Goal: Information Seeking & Learning: Learn about a topic

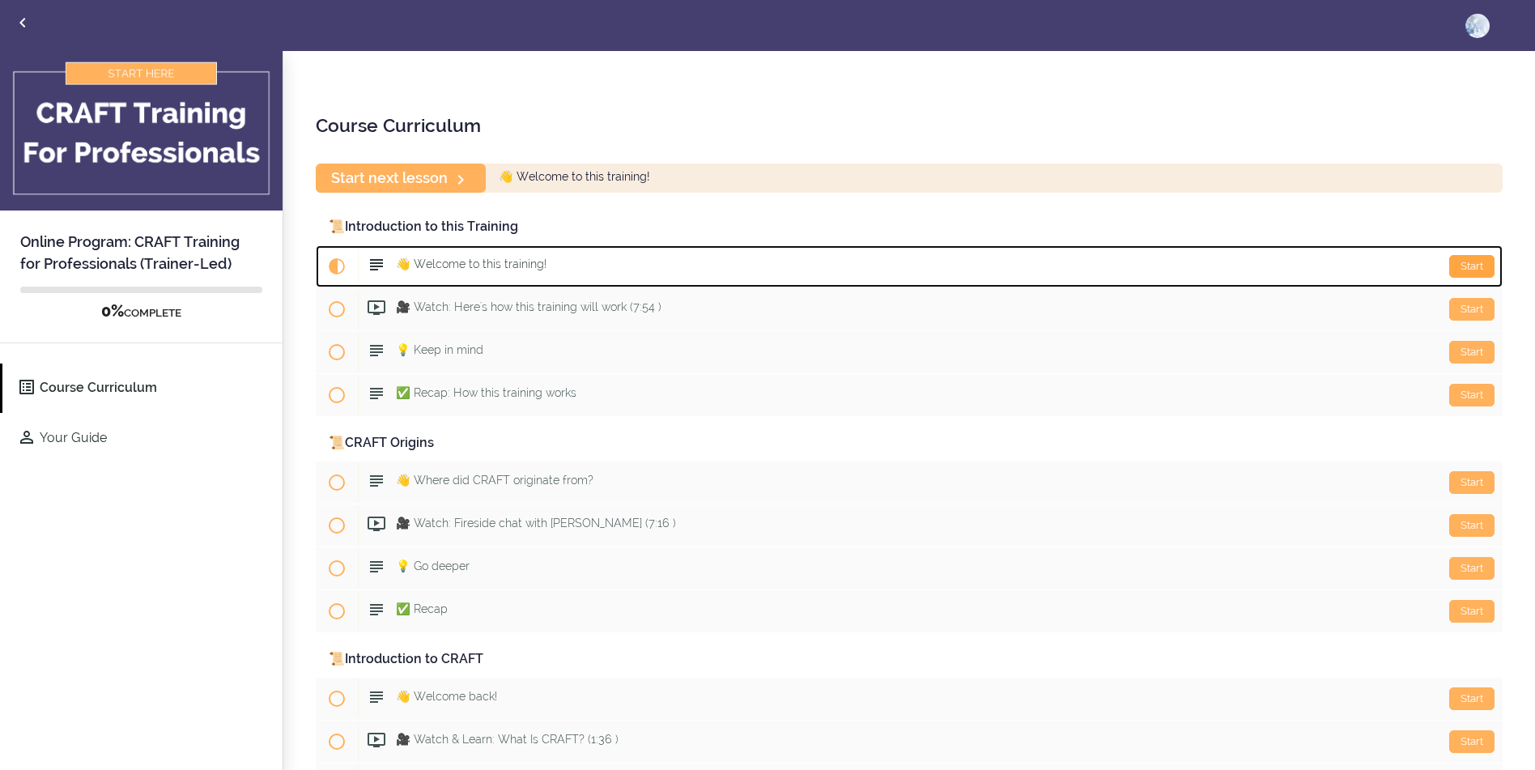
click at [1457, 265] on div "Start" at bounding box center [1471, 266] width 45 height 23
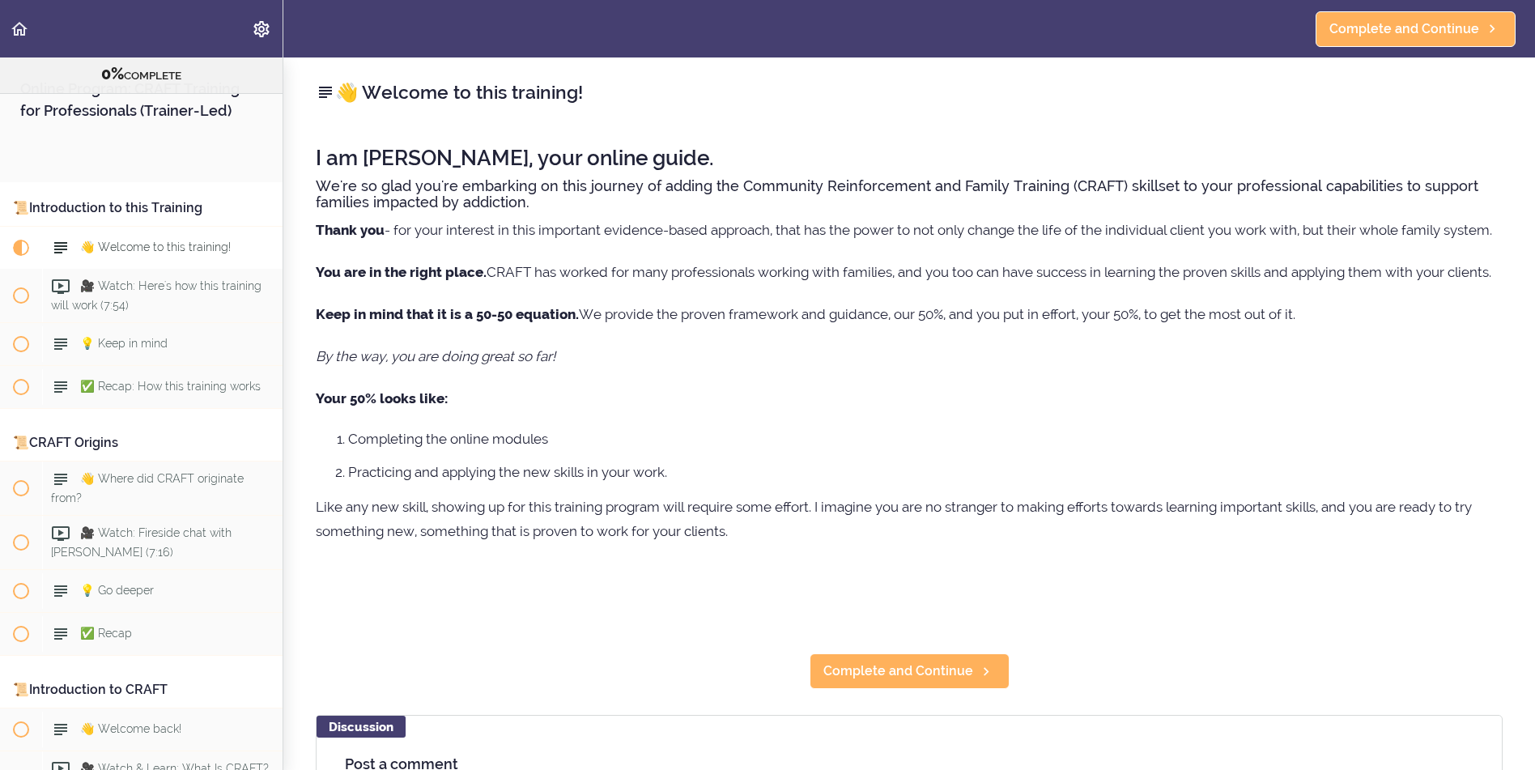
scroll to position [129, 0]
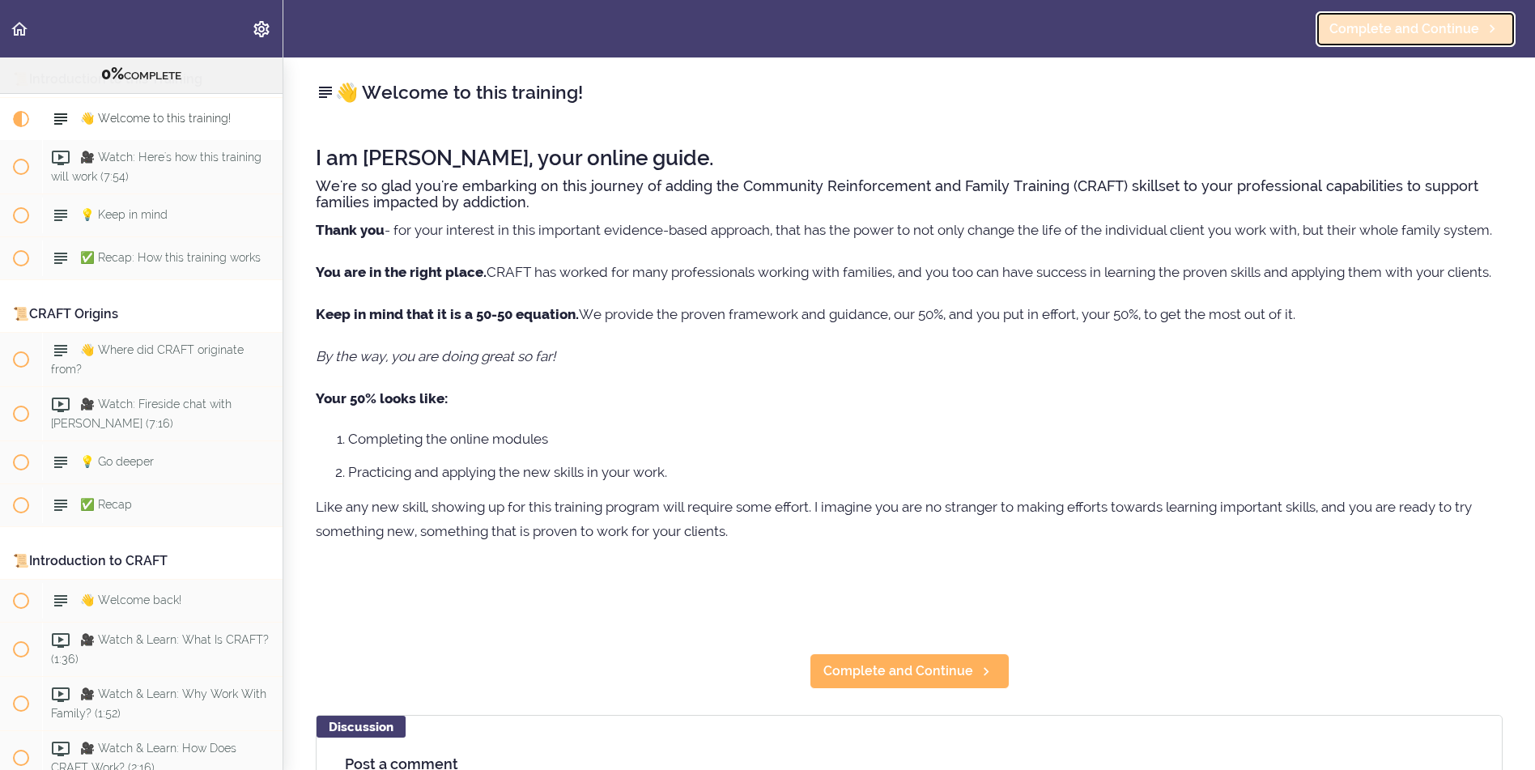
click at [1423, 23] on span "Complete and Continue" at bounding box center [1405, 28] width 150 height 19
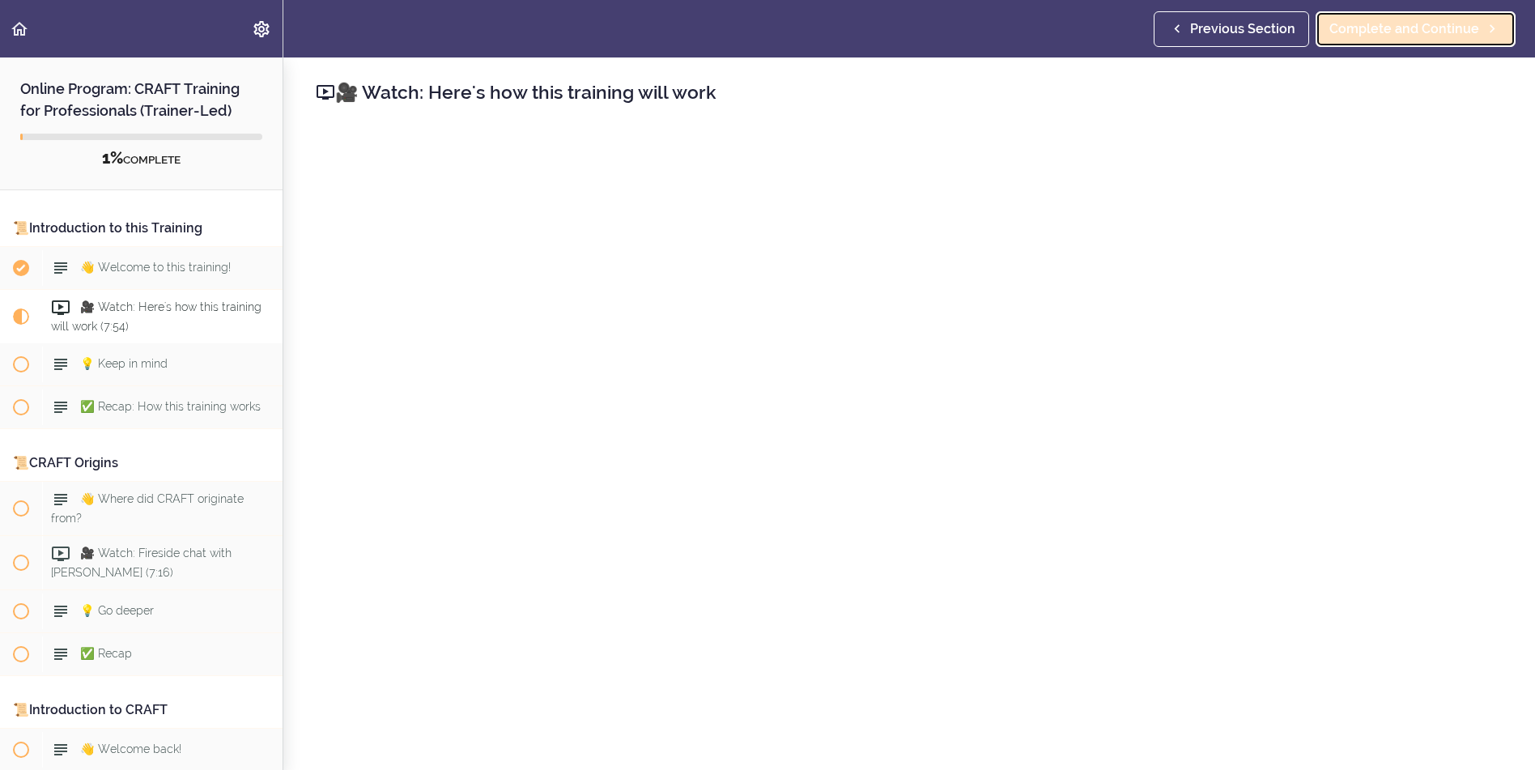
click at [1445, 22] on span "Complete and Continue" at bounding box center [1405, 28] width 150 height 19
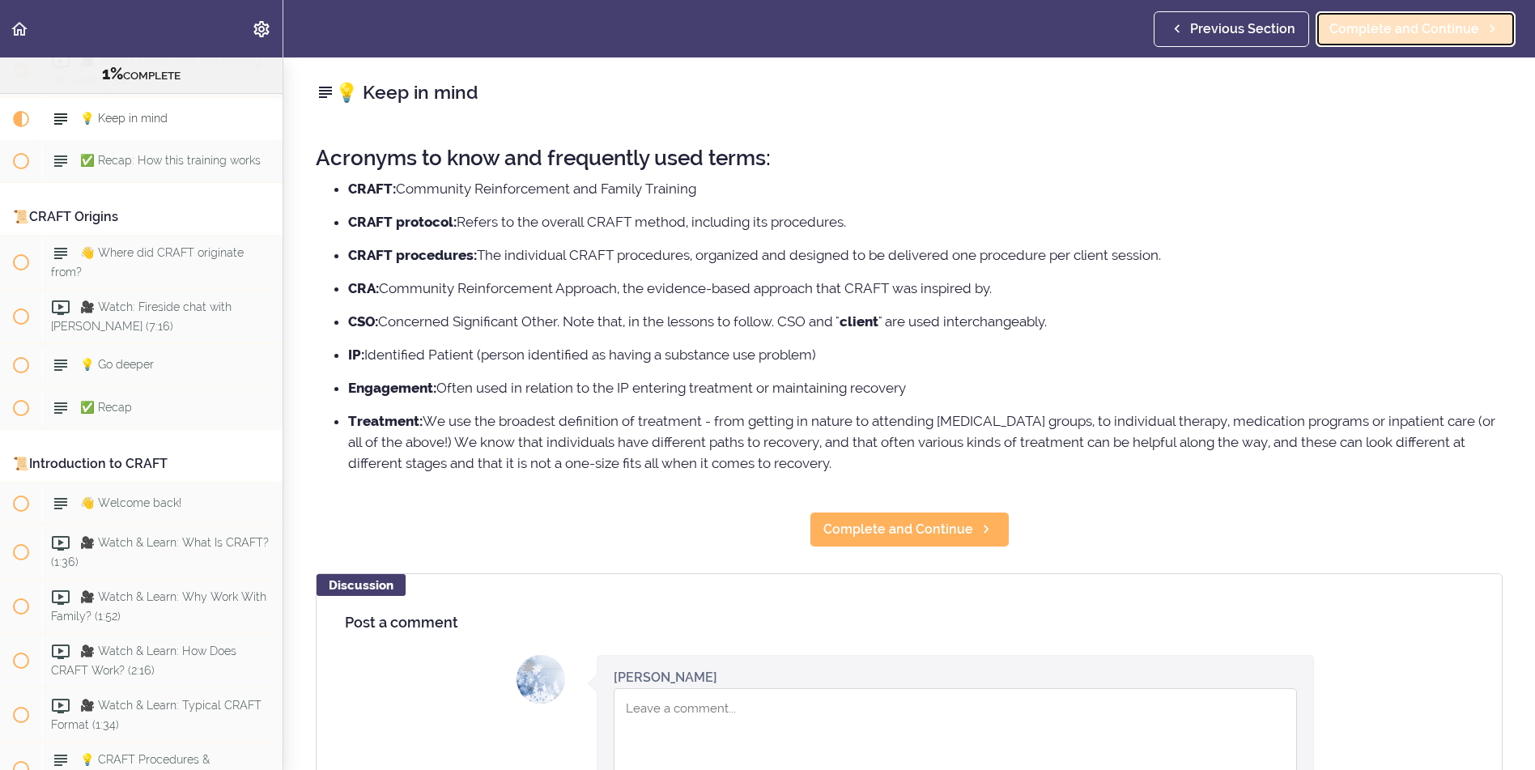
click at [1407, 31] on span "Complete and Continue" at bounding box center [1405, 28] width 150 height 19
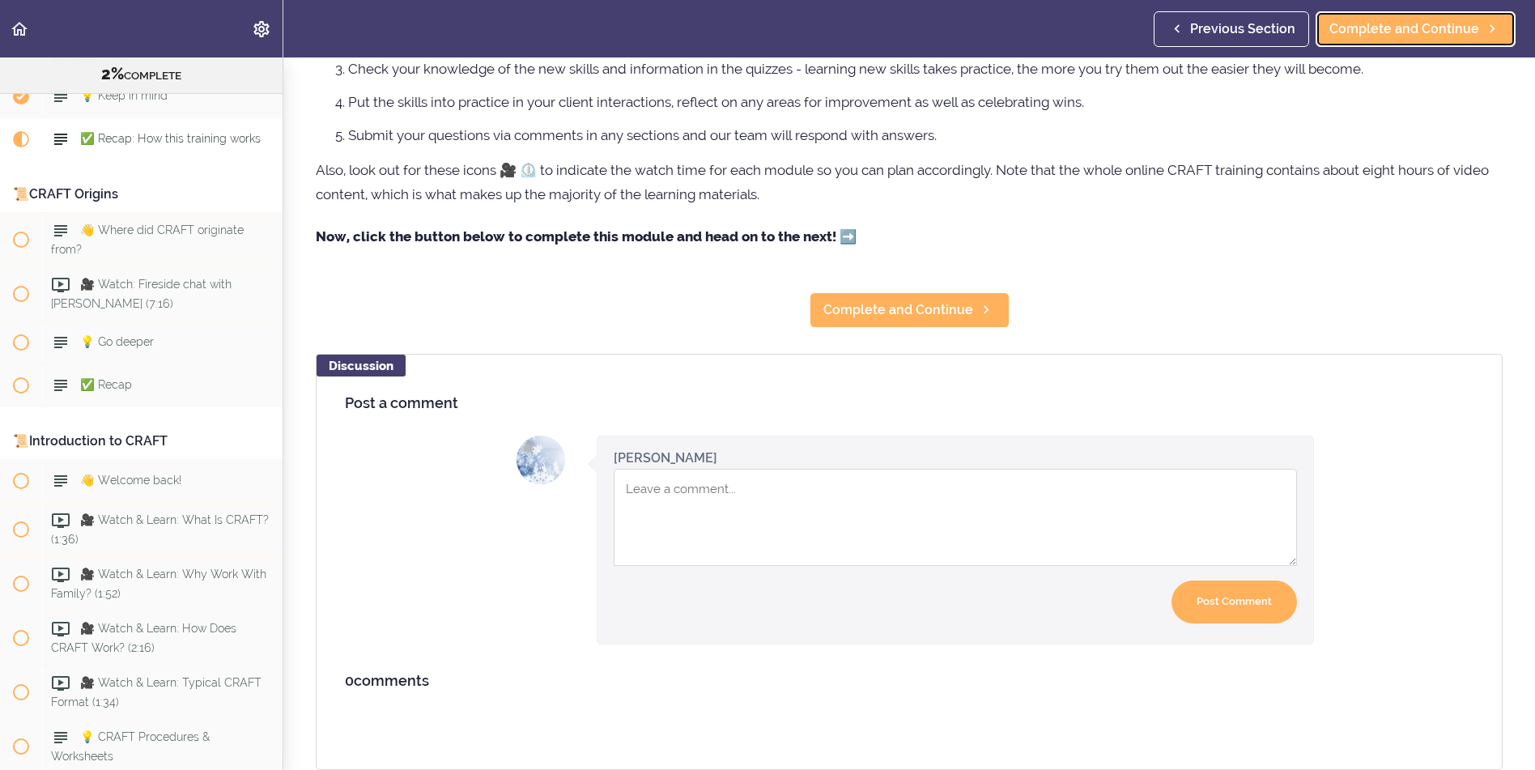
scroll to position [265, 0]
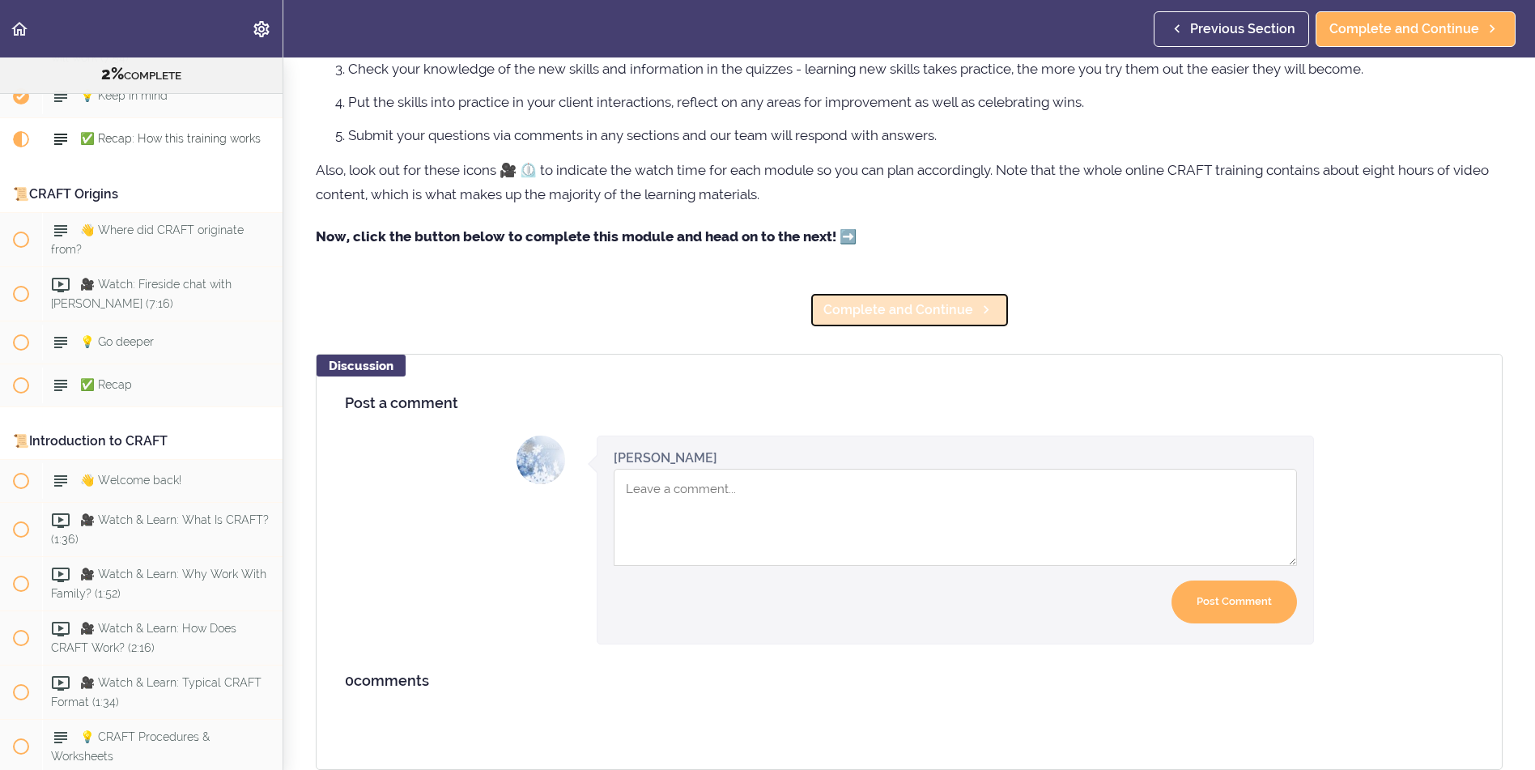
click at [930, 300] on span "Complete and Continue" at bounding box center [899, 309] width 150 height 19
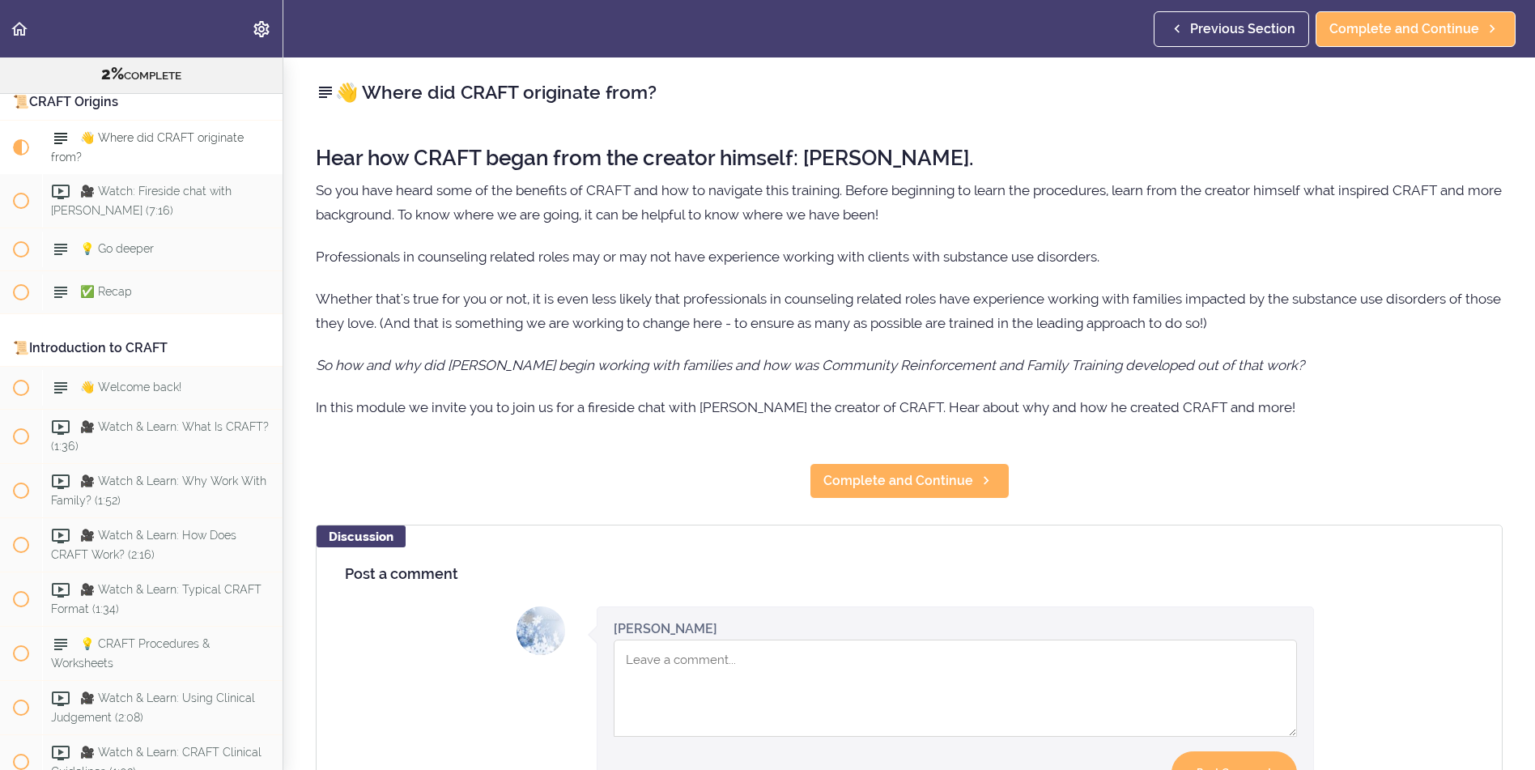
scroll to position [344, 0]
click at [937, 487] on span "Complete and Continue" at bounding box center [899, 480] width 150 height 19
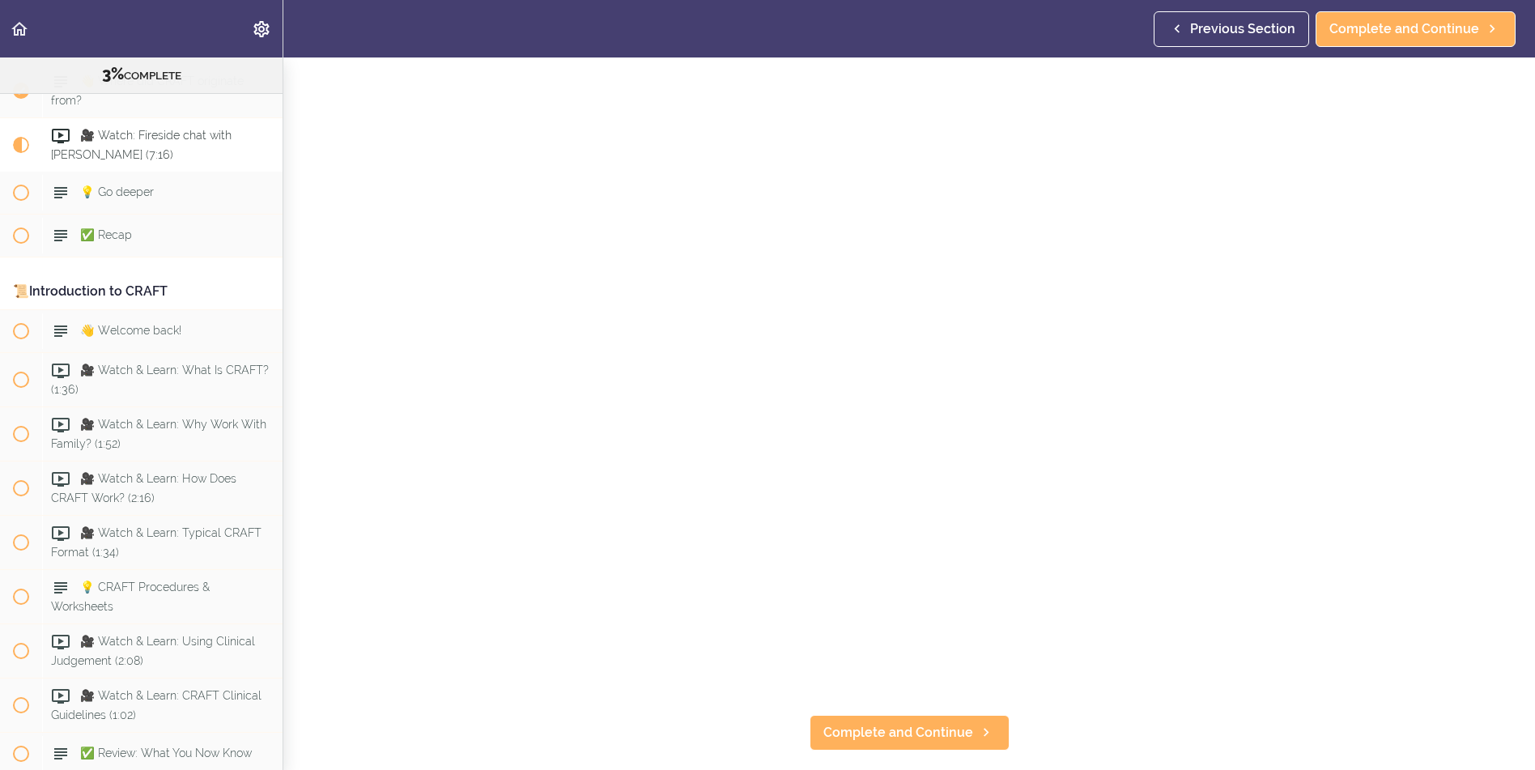
scroll to position [81, 0]
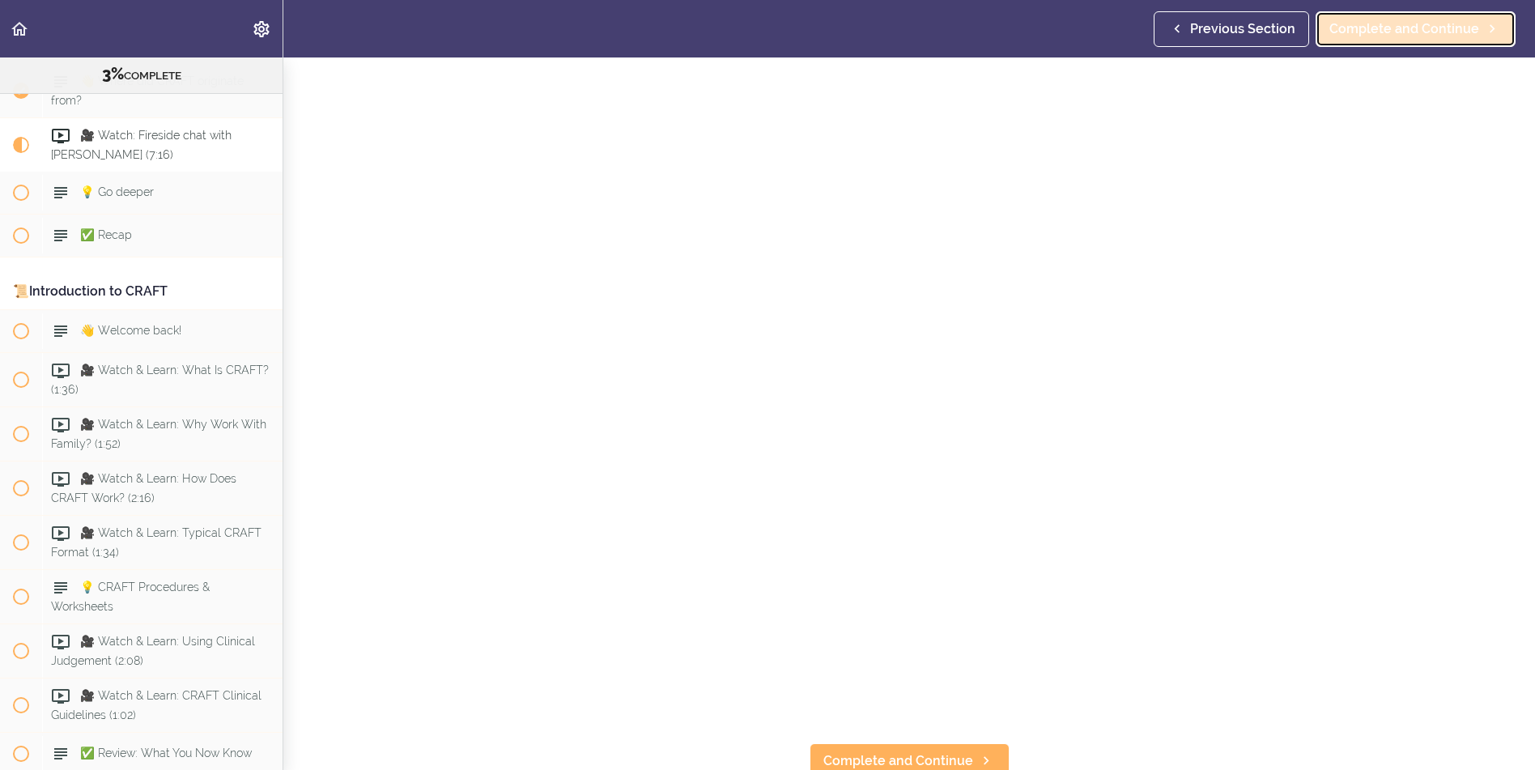
click at [1450, 30] on span "Complete and Continue" at bounding box center [1405, 28] width 150 height 19
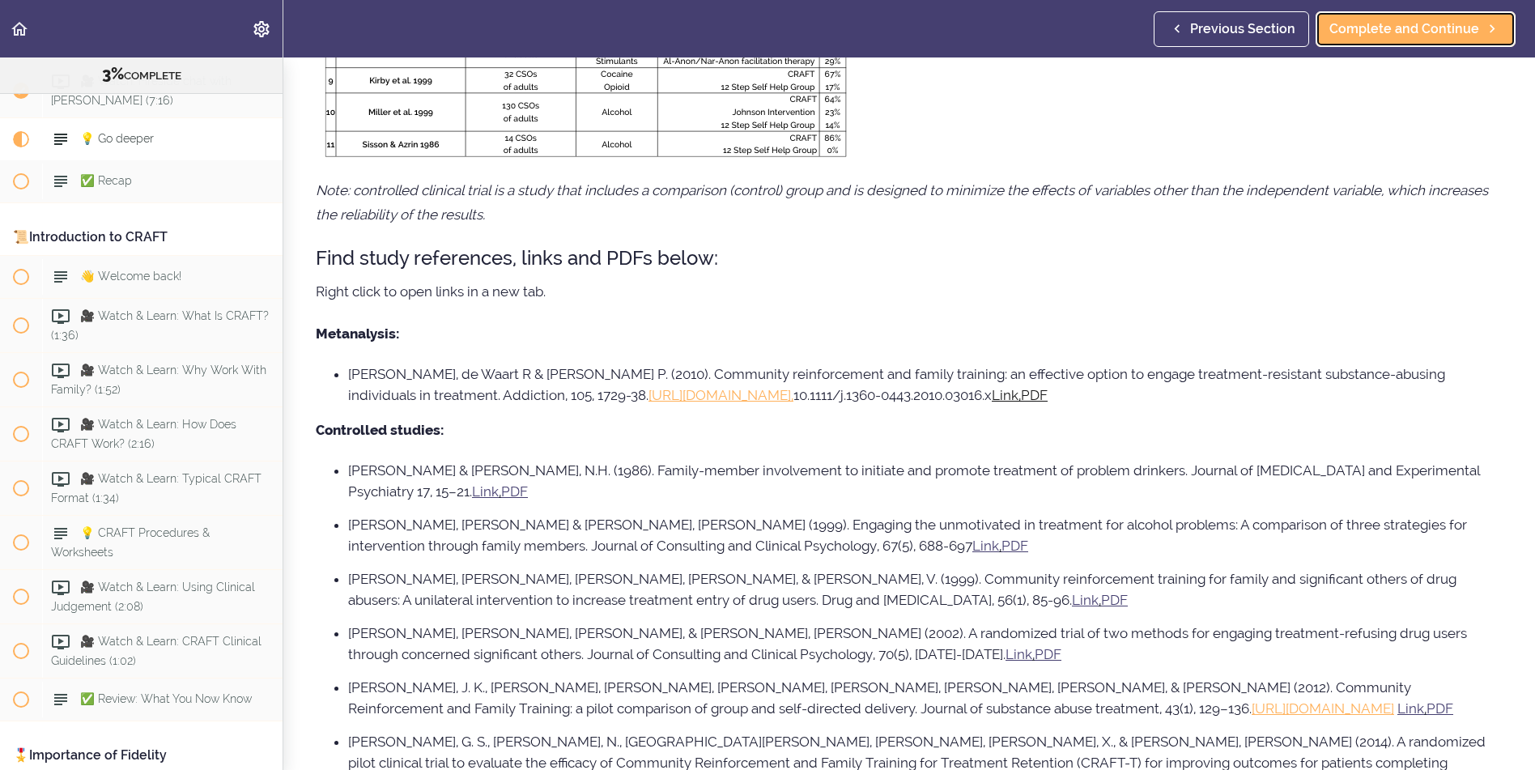
scroll to position [162, 0]
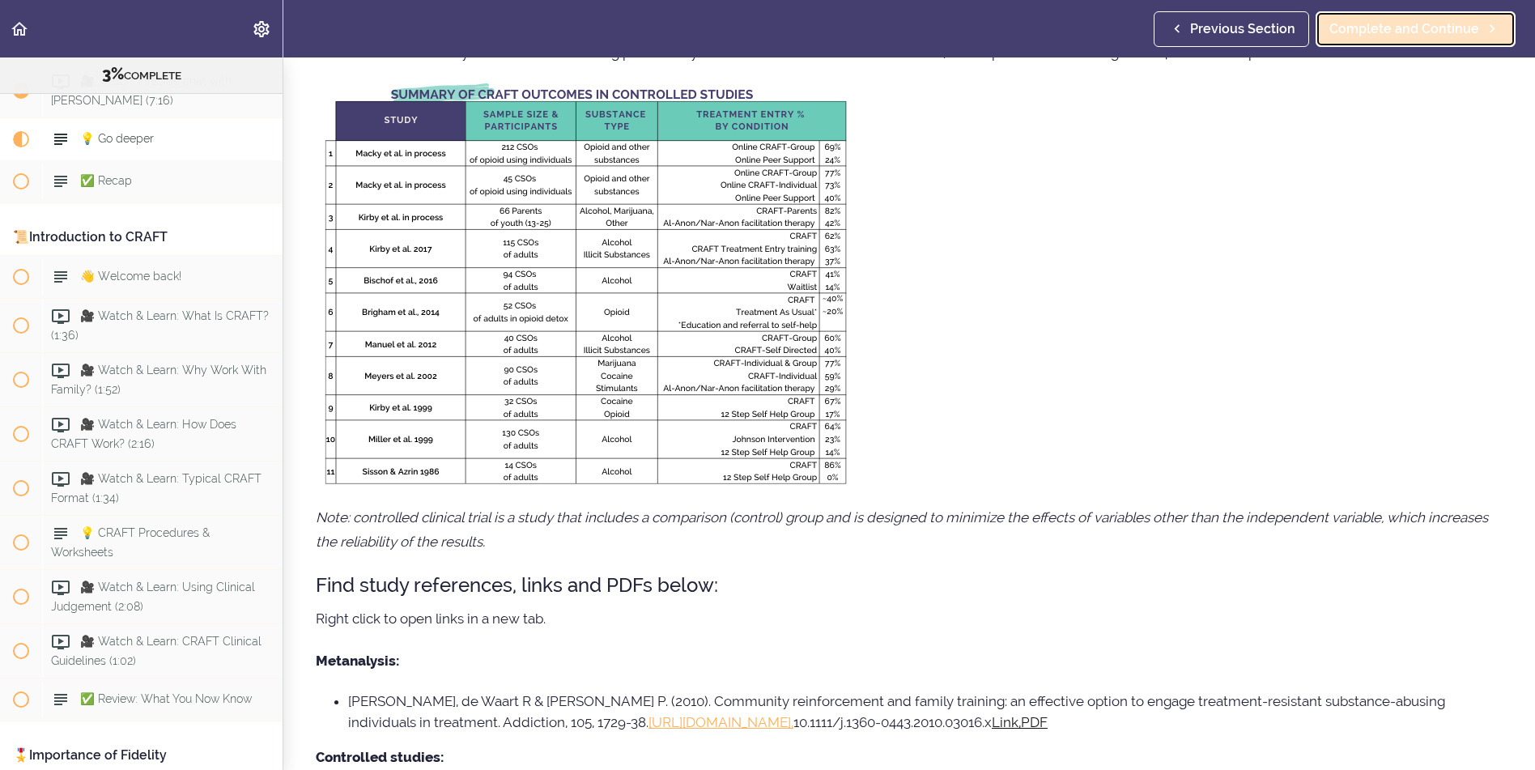
click at [1406, 32] on span "Complete and Continue" at bounding box center [1405, 28] width 150 height 19
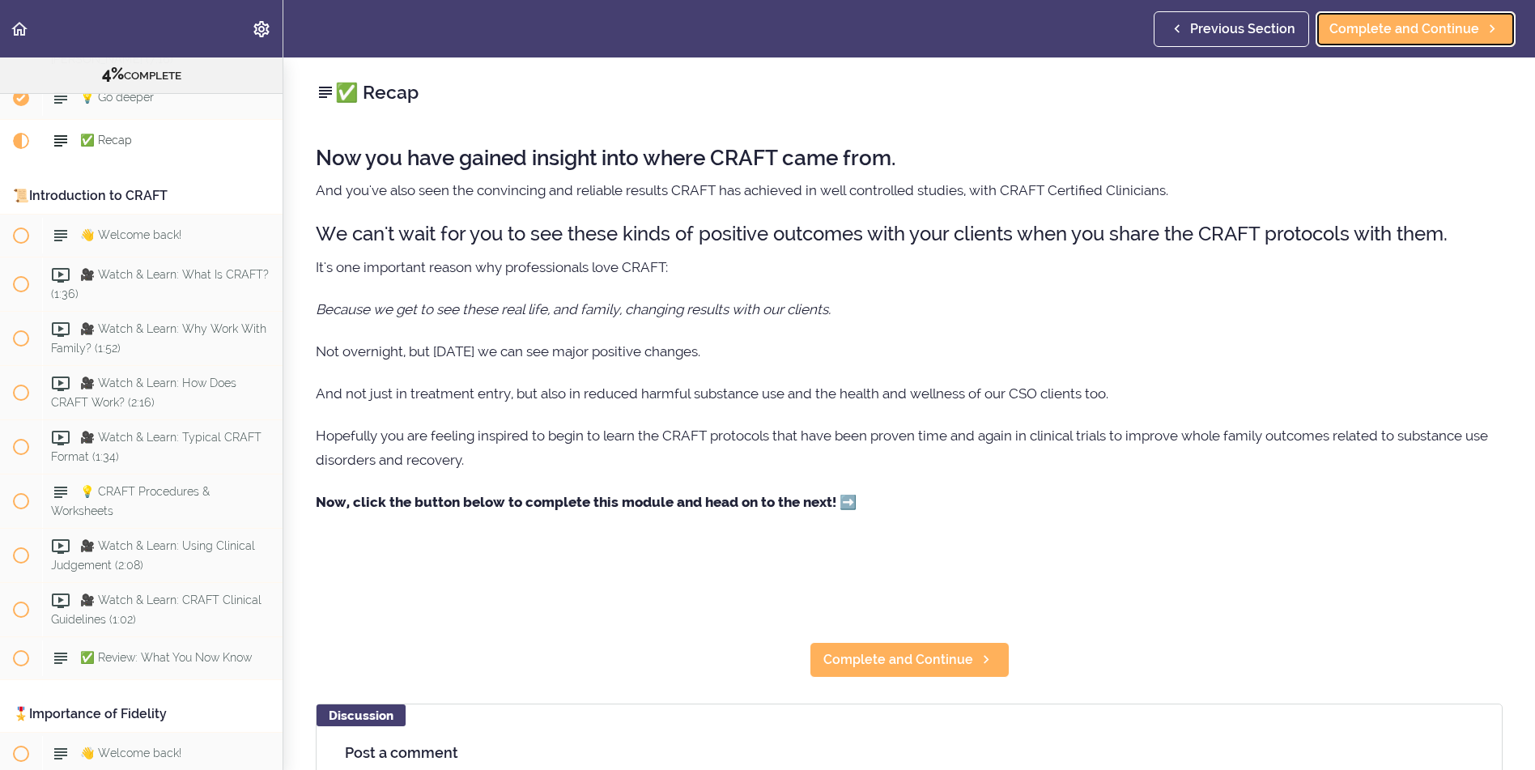
scroll to position [496, 0]
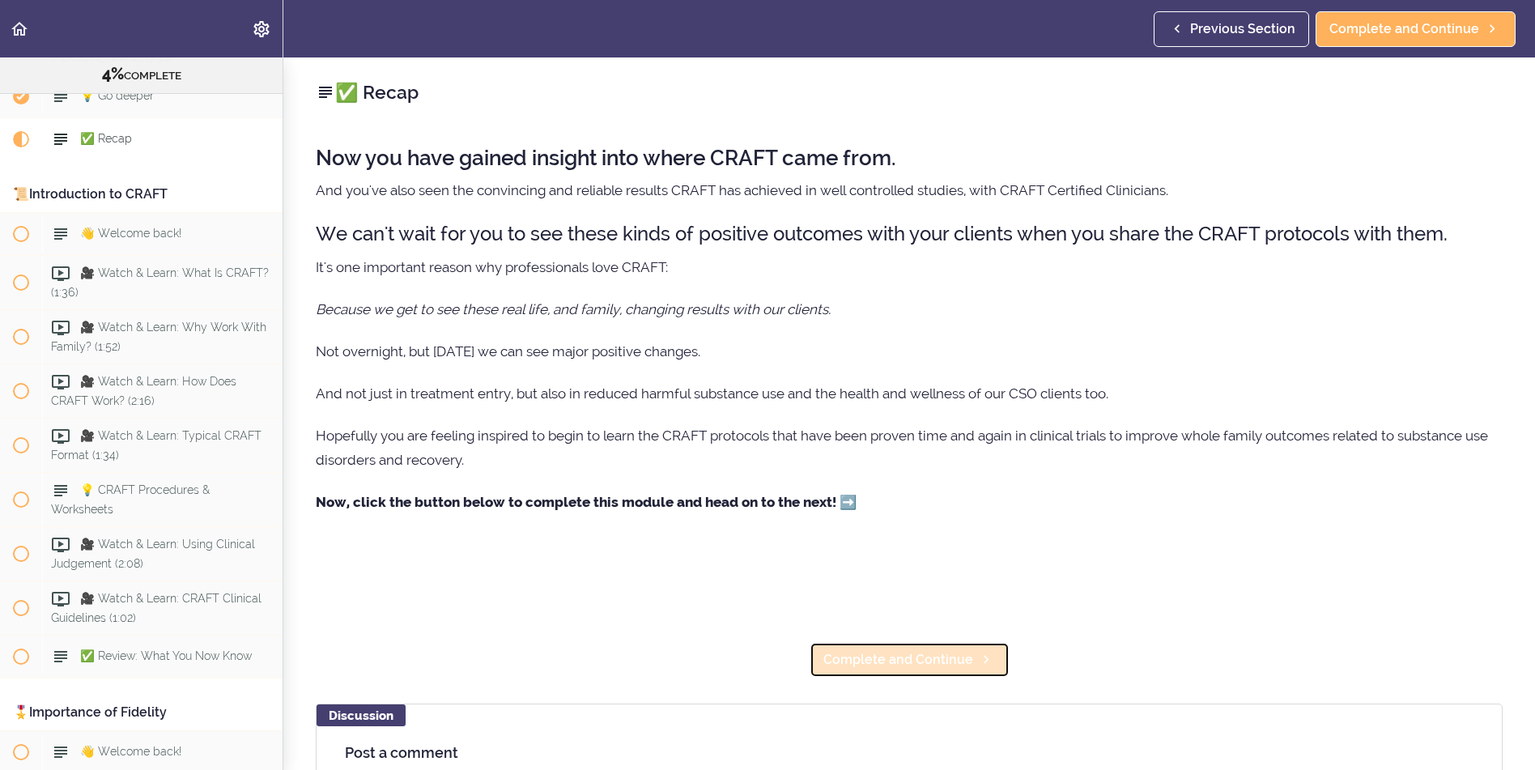
click at [891, 669] on span "Complete and Continue" at bounding box center [899, 659] width 150 height 19
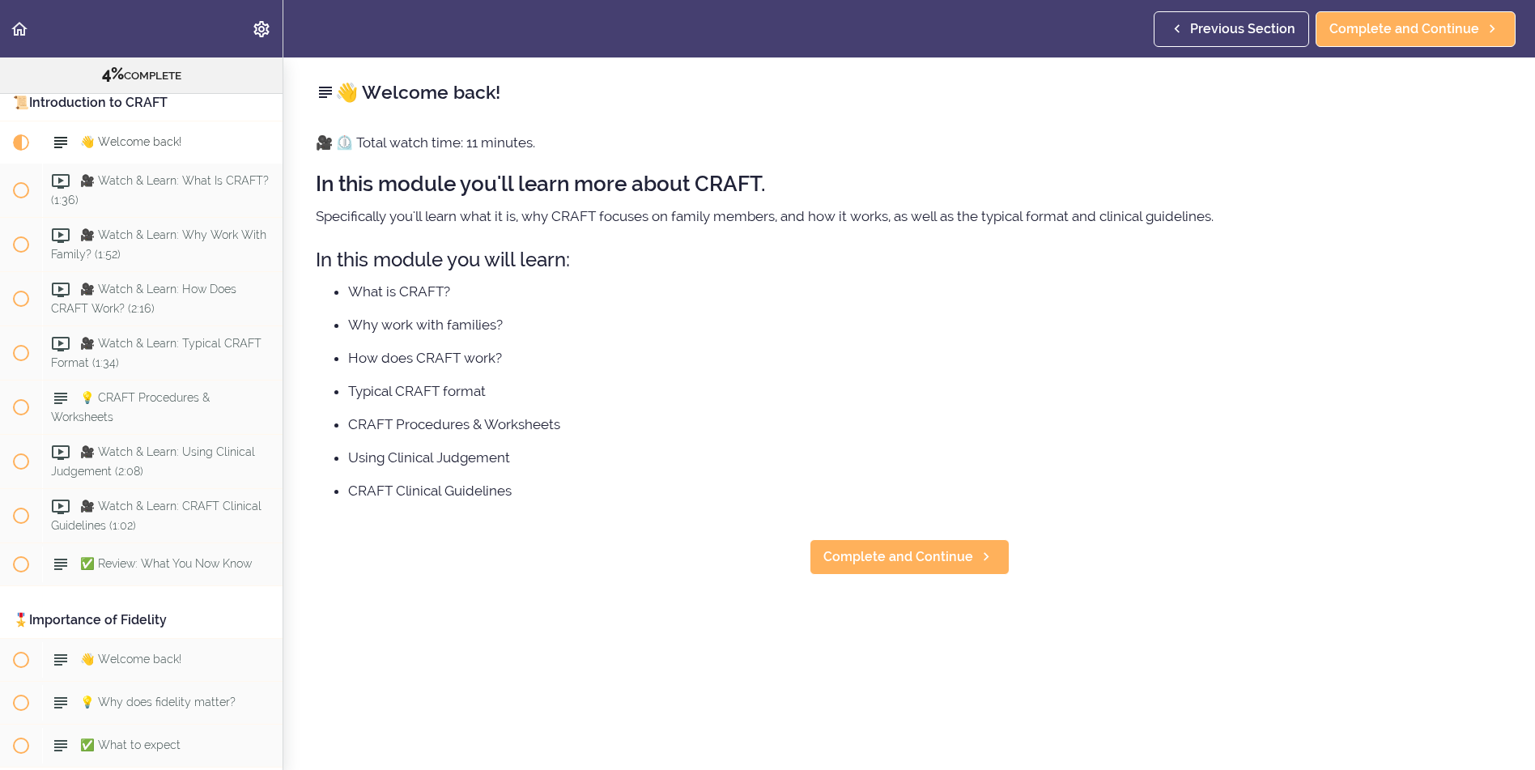
scroll to position [591, 0]
click at [909, 560] on span "Complete and Continue" at bounding box center [899, 556] width 150 height 19
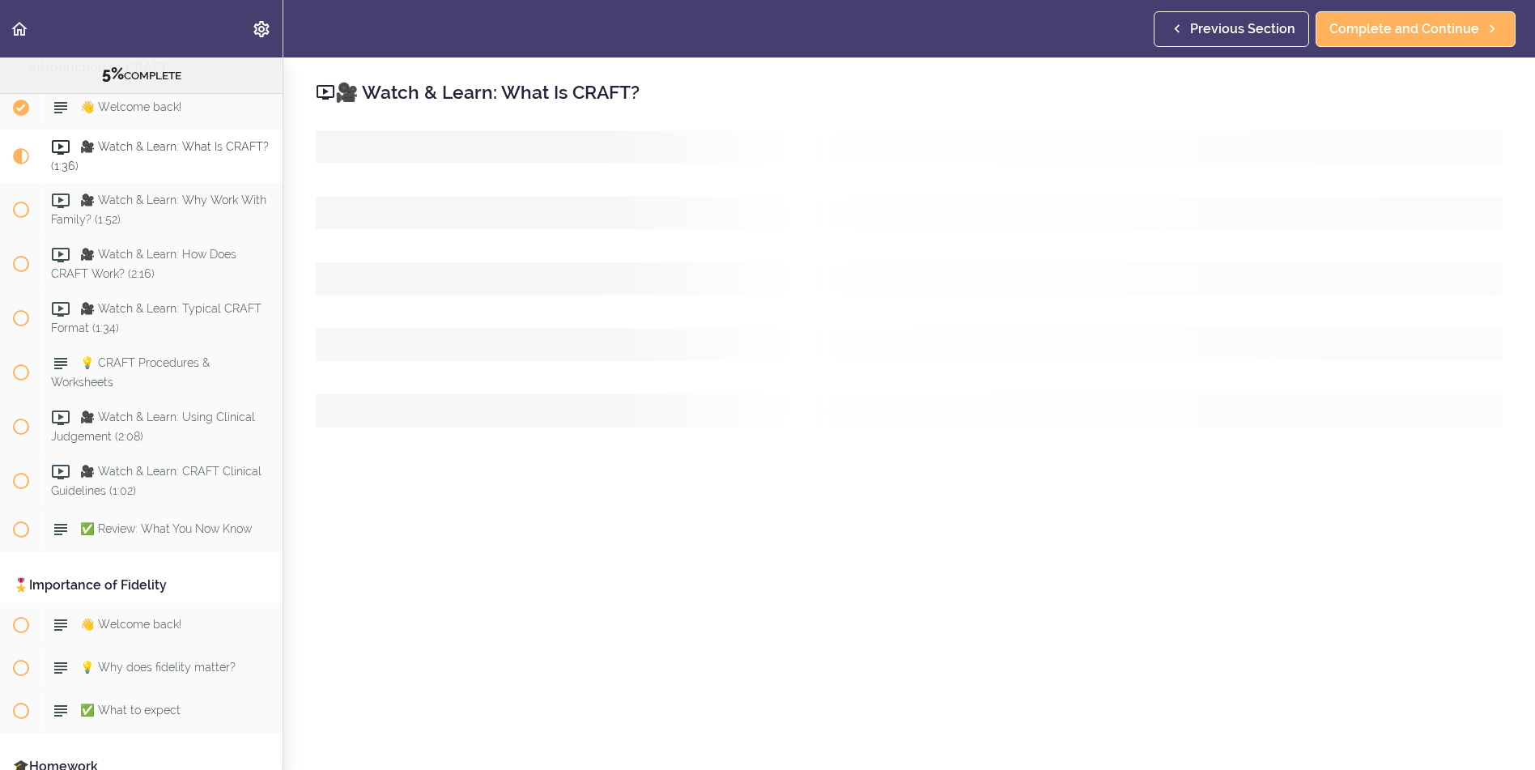
scroll to position [634, 0]
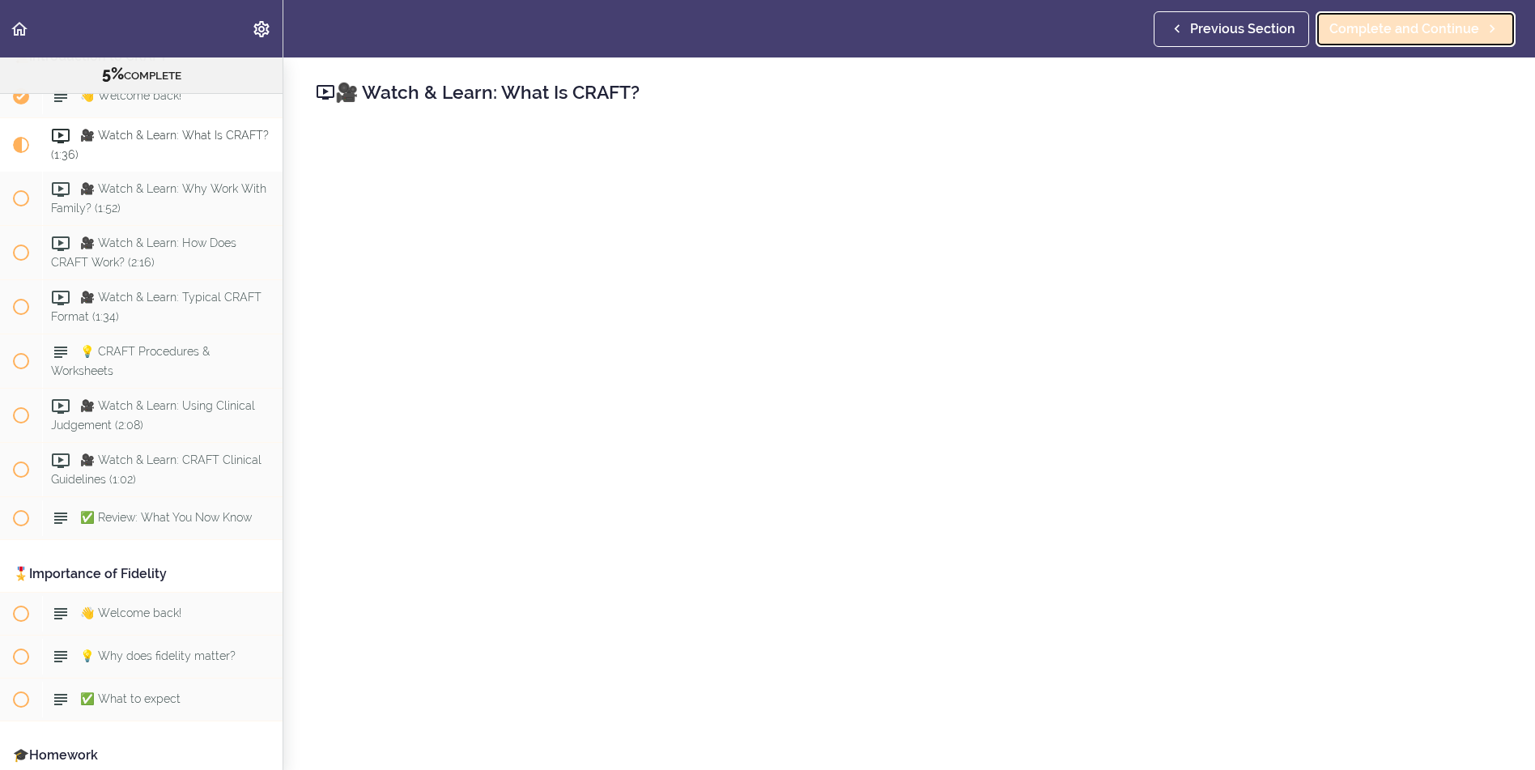
click at [1381, 27] on span "Complete and Continue" at bounding box center [1405, 28] width 150 height 19
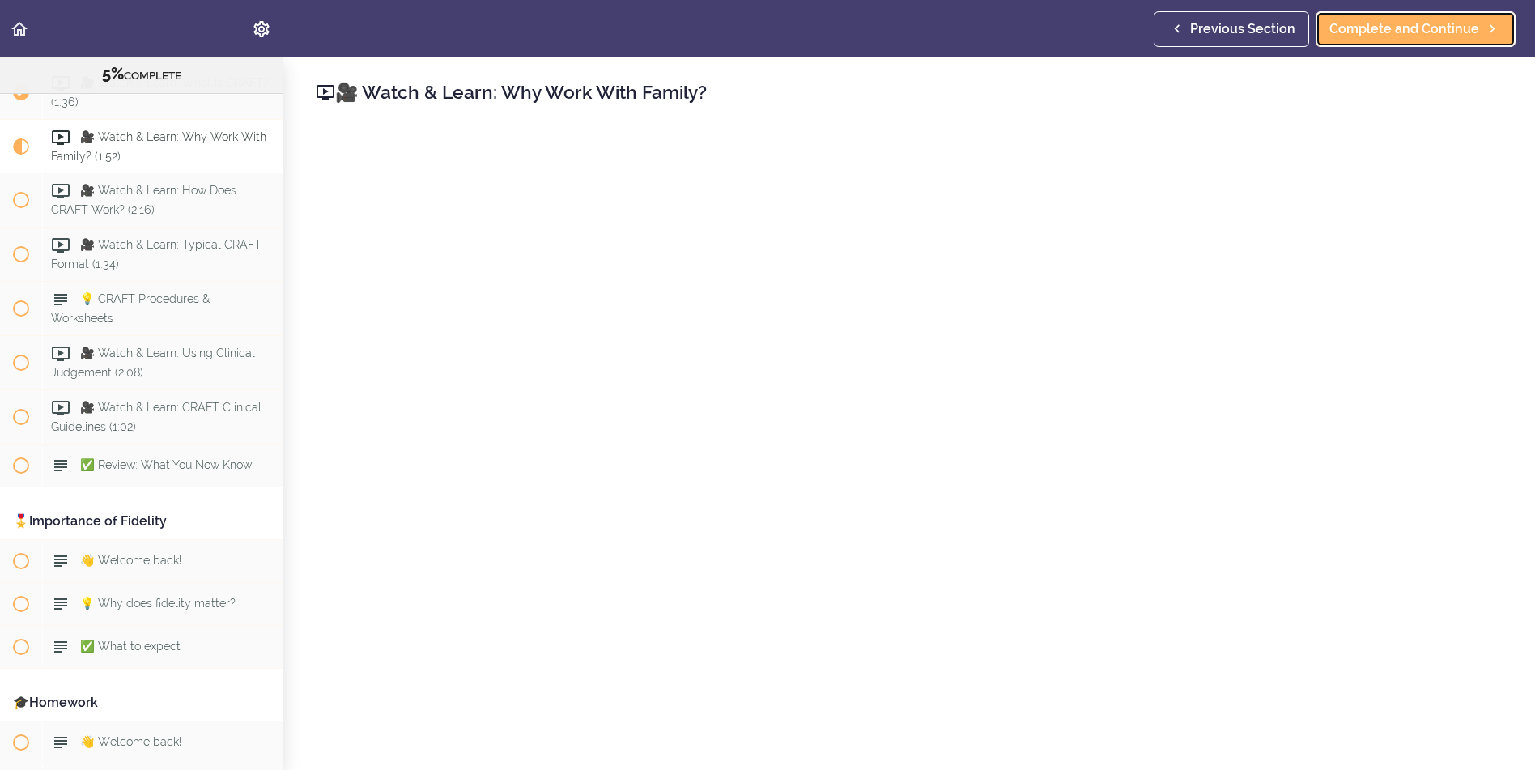
scroll to position [688, 0]
click at [1422, 38] on span "Complete and Continue" at bounding box center [1405, 28] width 150 height 19
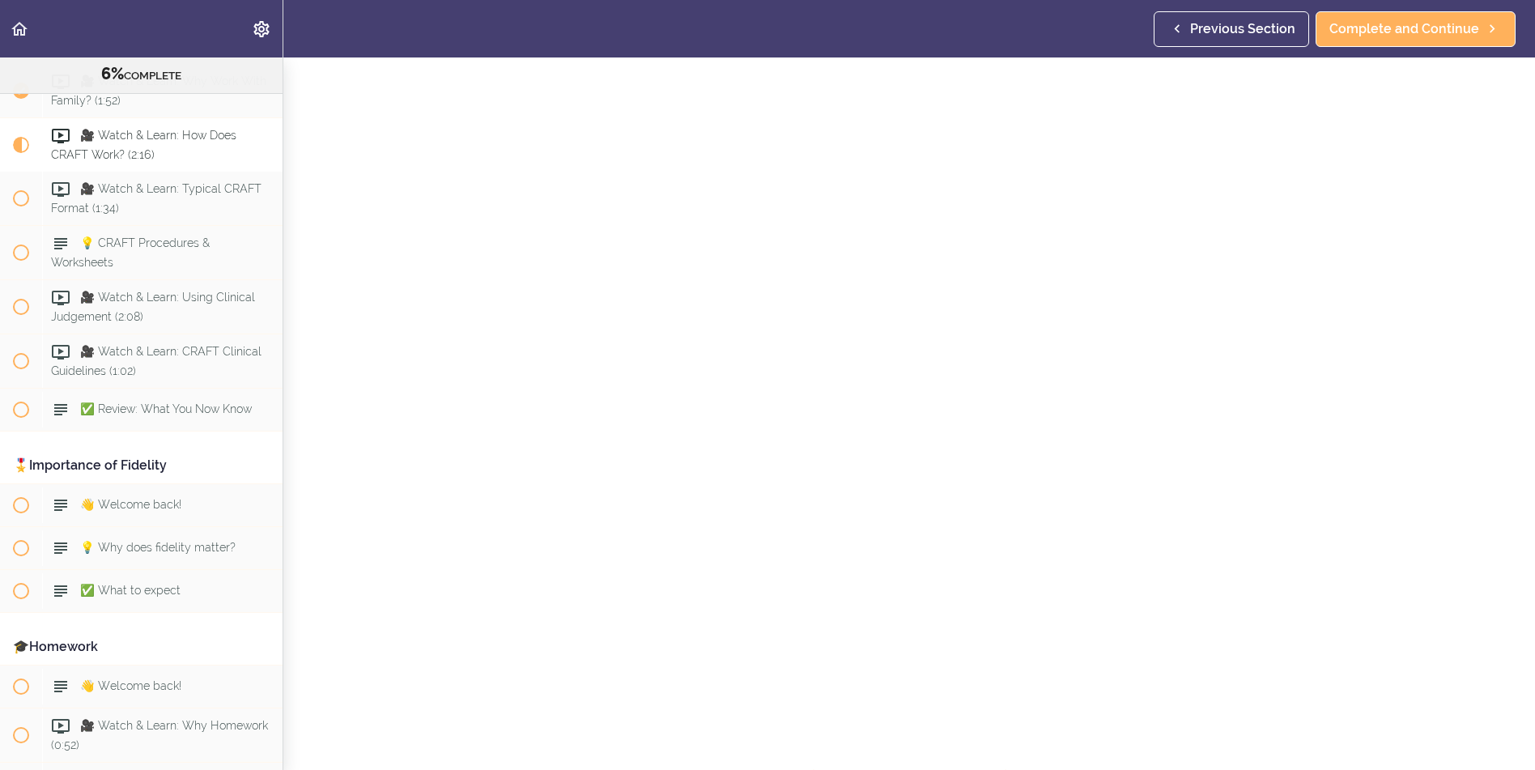
scroll to position [81, 0]
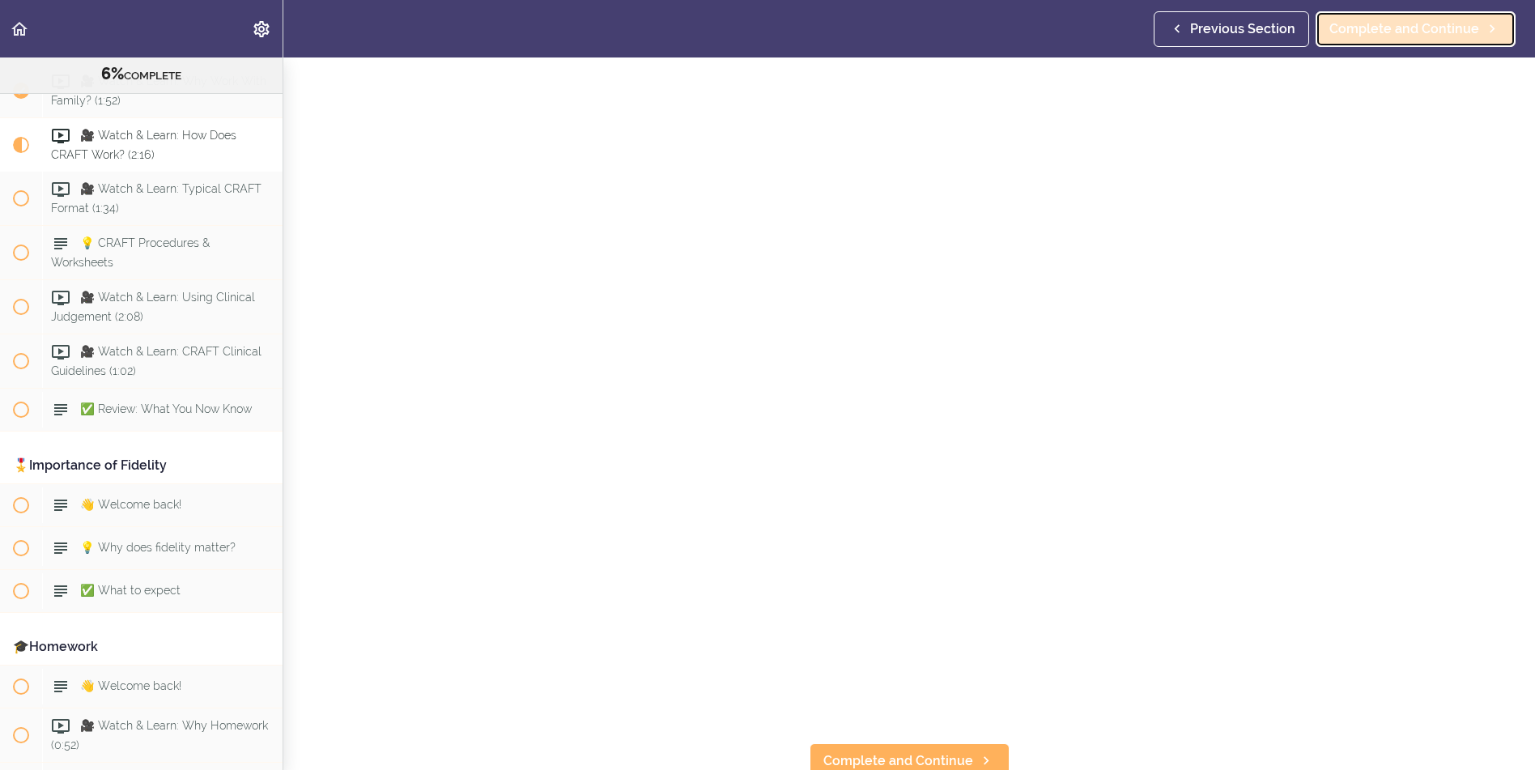
click at [1422, 29] on span "Complete and Continue" at bounding box center [1405, 28] width 150 height 19
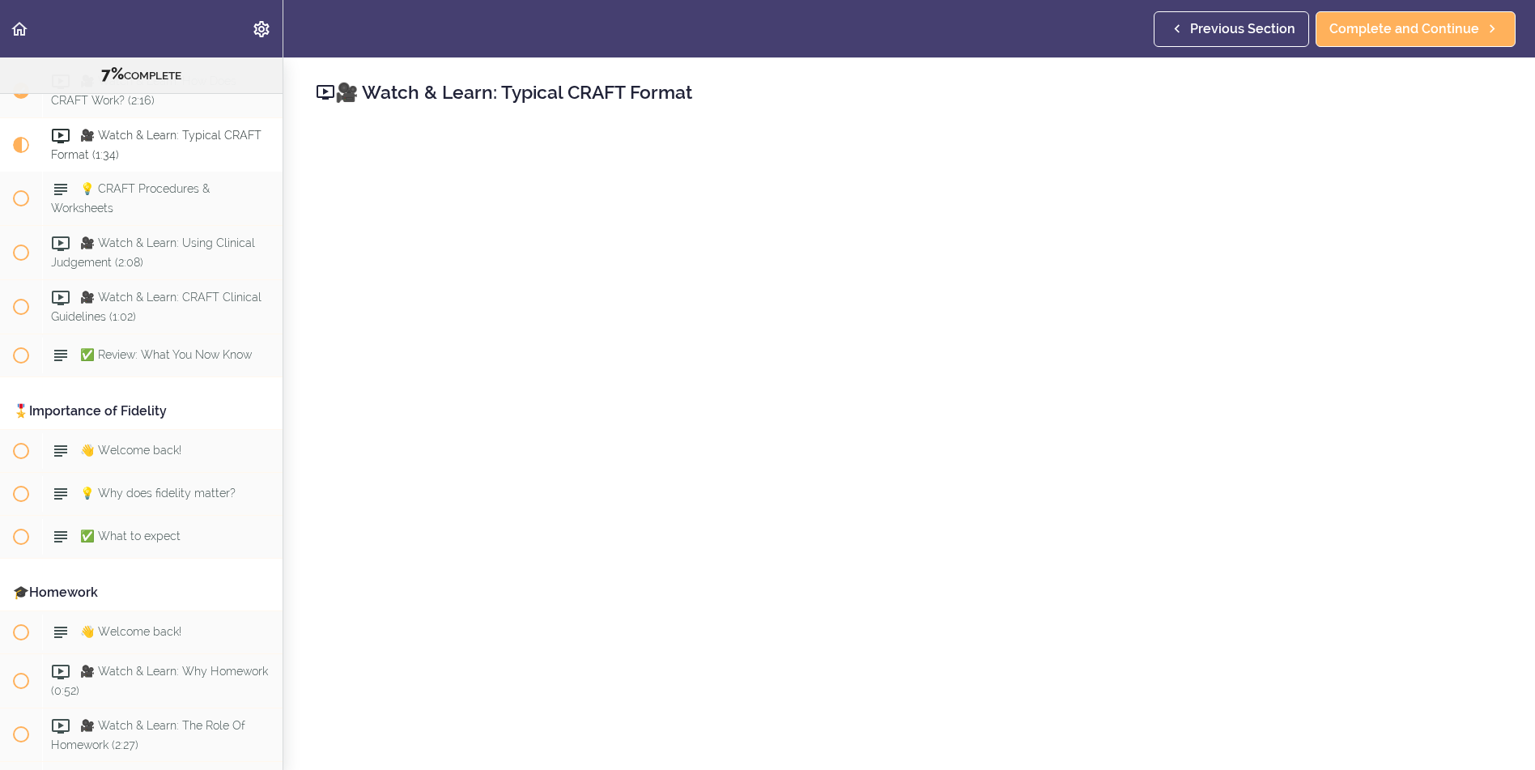
scroll to position [81, 0]
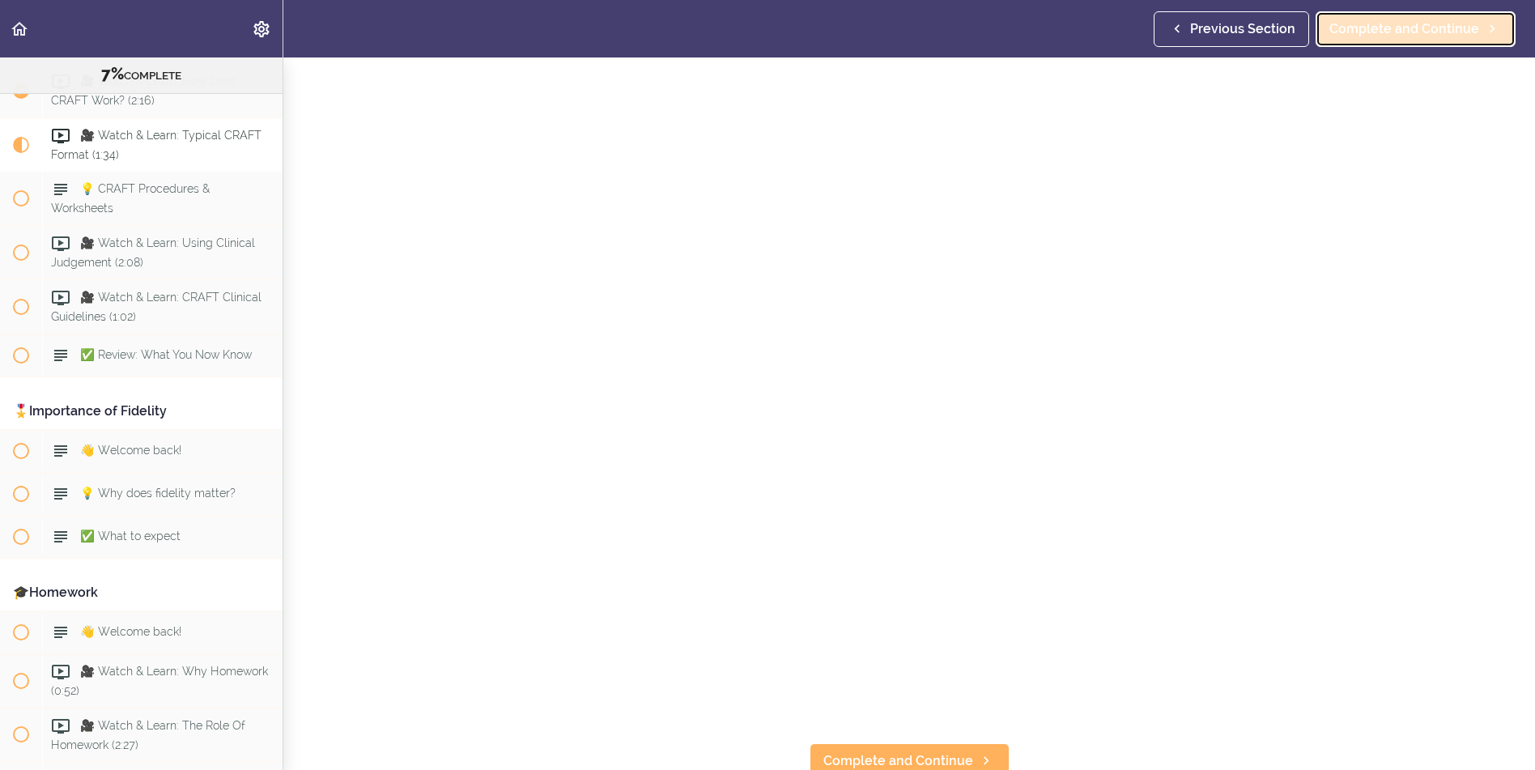
click at [1406, 24] on span "Complete and Continue" at bounding box center [1405, 28] width 150 height 19
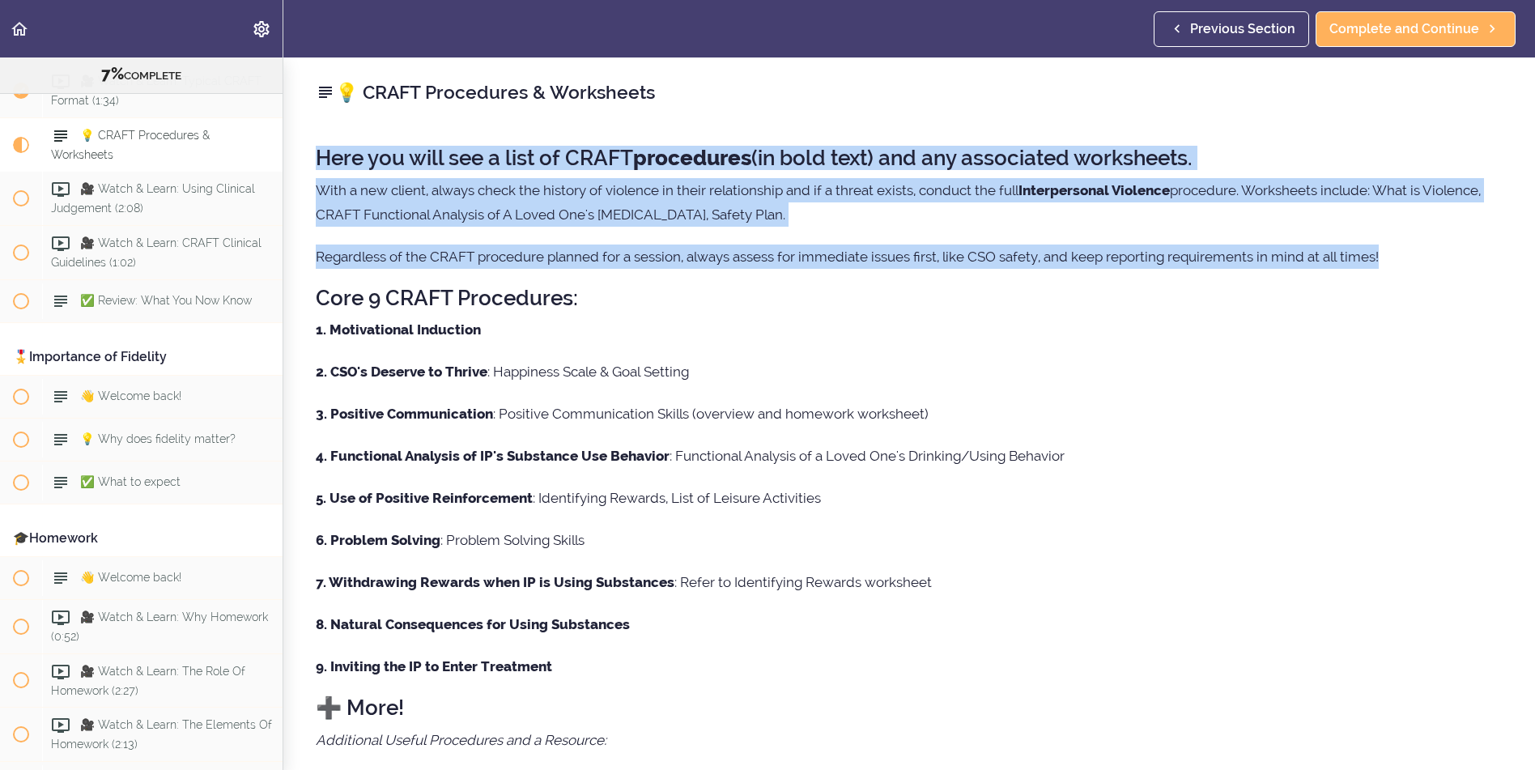
drag, startPoint x: 317, startPoint y: 152, endPoint x: 1407, endPoint y: 246, distance: 1094.0
click at [1407, 246] on div "Here you will see a list of CRAFT procedures (in bold text) and any associated …" at bounding box center [909, 585] width 1187 height 911
copy div "Here you will see a list of CRAFT procedures (in bold text) and any associated …"
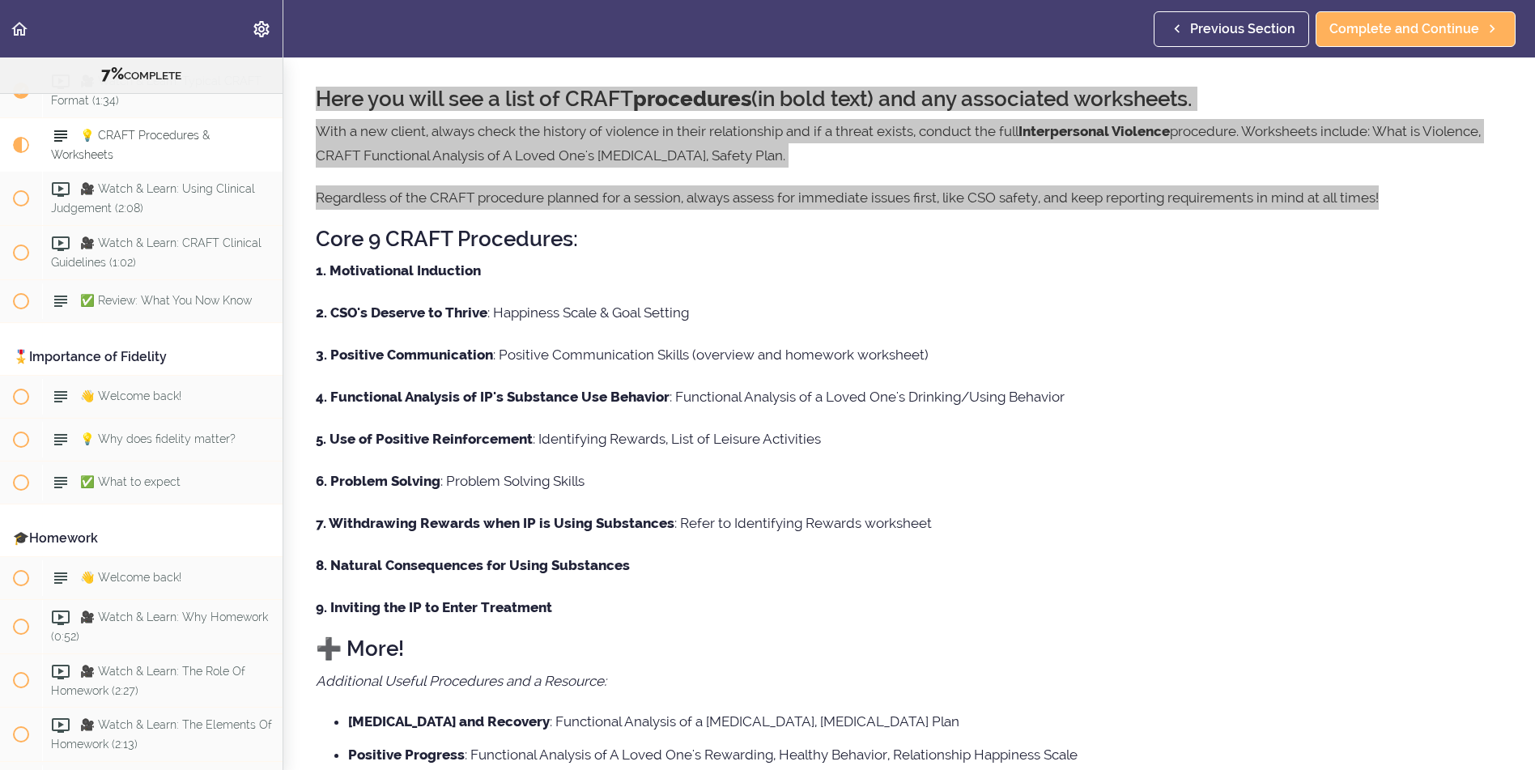
scroll to position [345, 0]
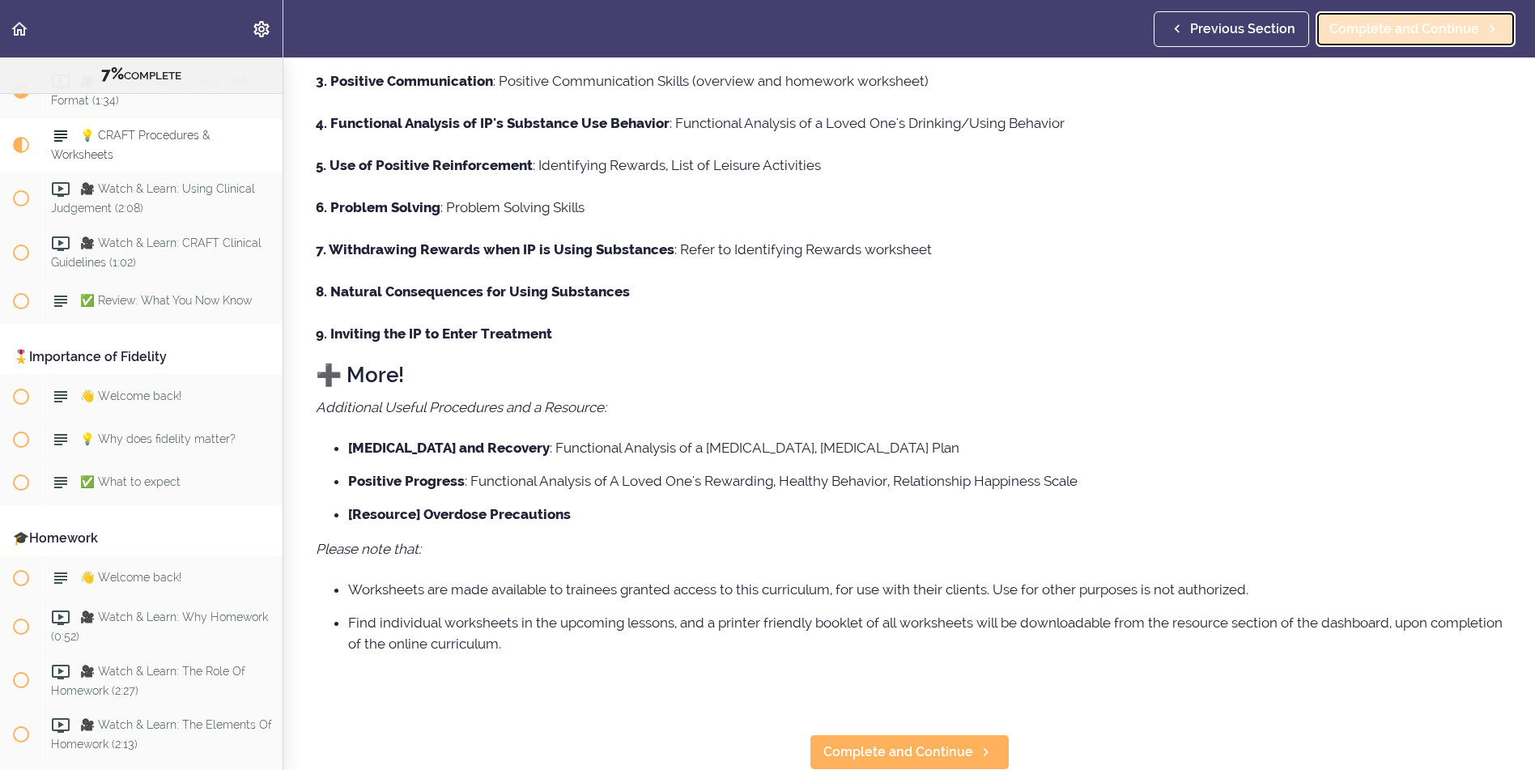
click at [1406, 24] on span "Complete and Continue" at bounding box center [1405, 28] width 150 height 19
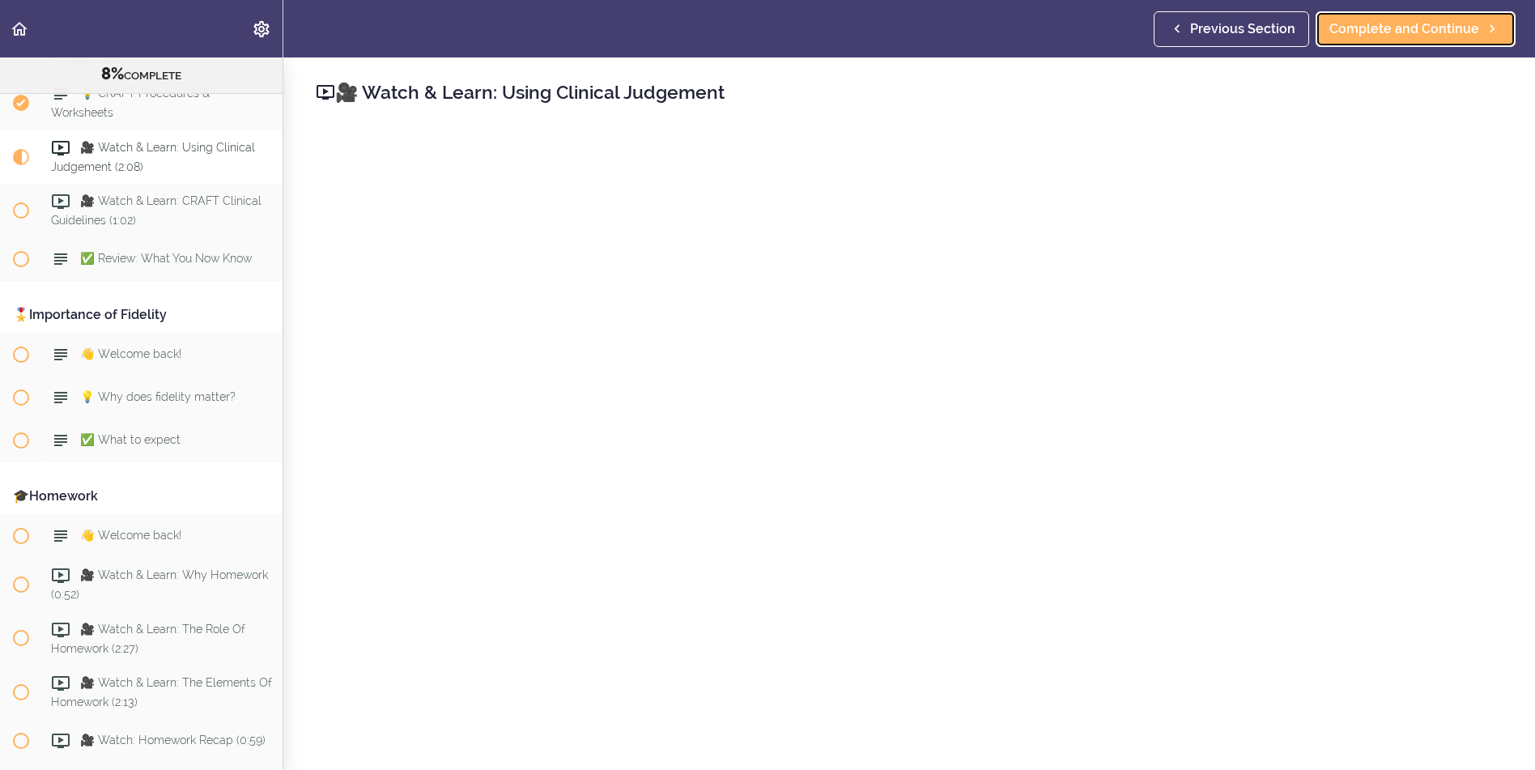
scroll to position [905, 0]
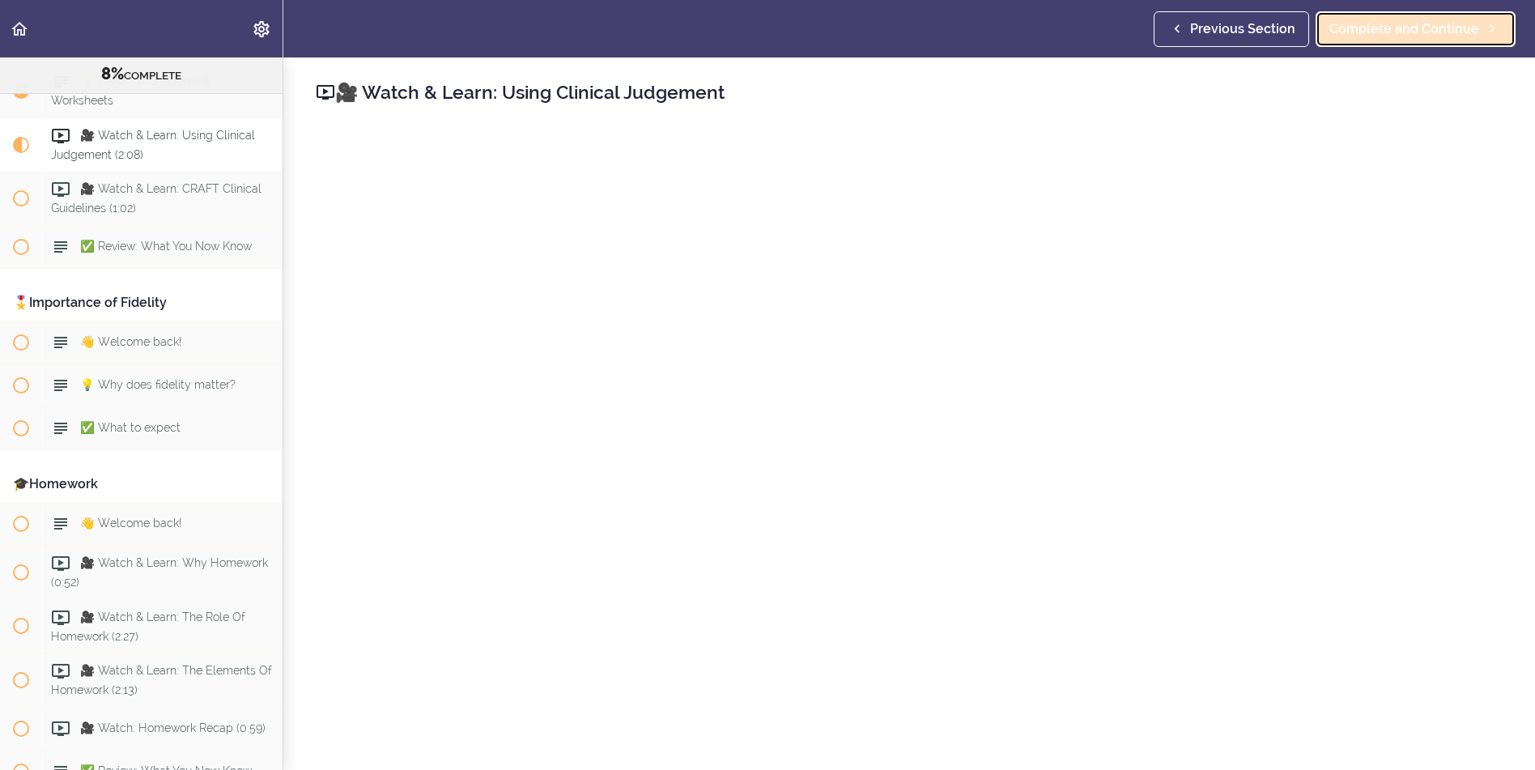
click at [1396, 29] on span "Complete and Continue" at bounding box center [1405, 28] width 150 height 19
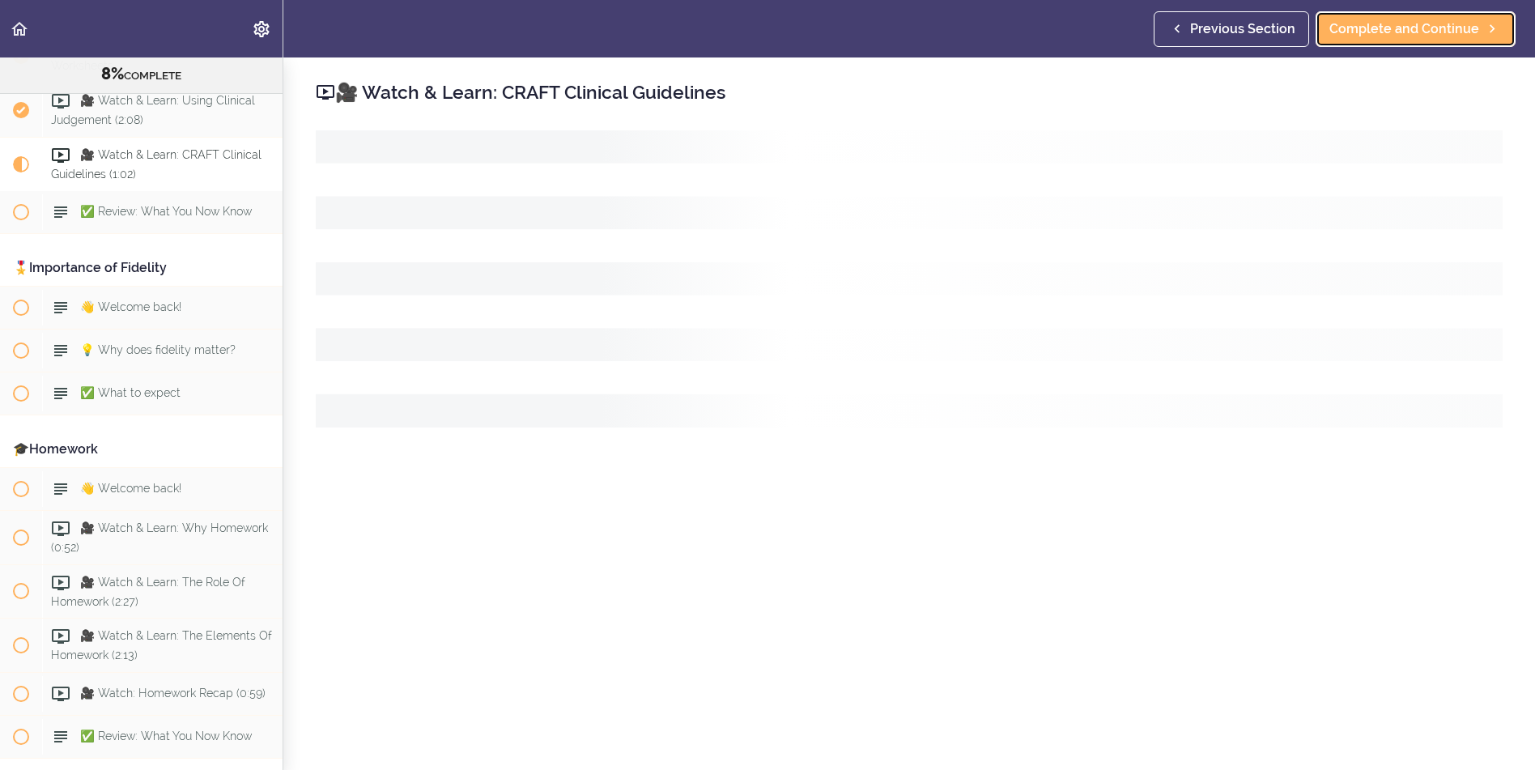
scroll to position [960, 0]
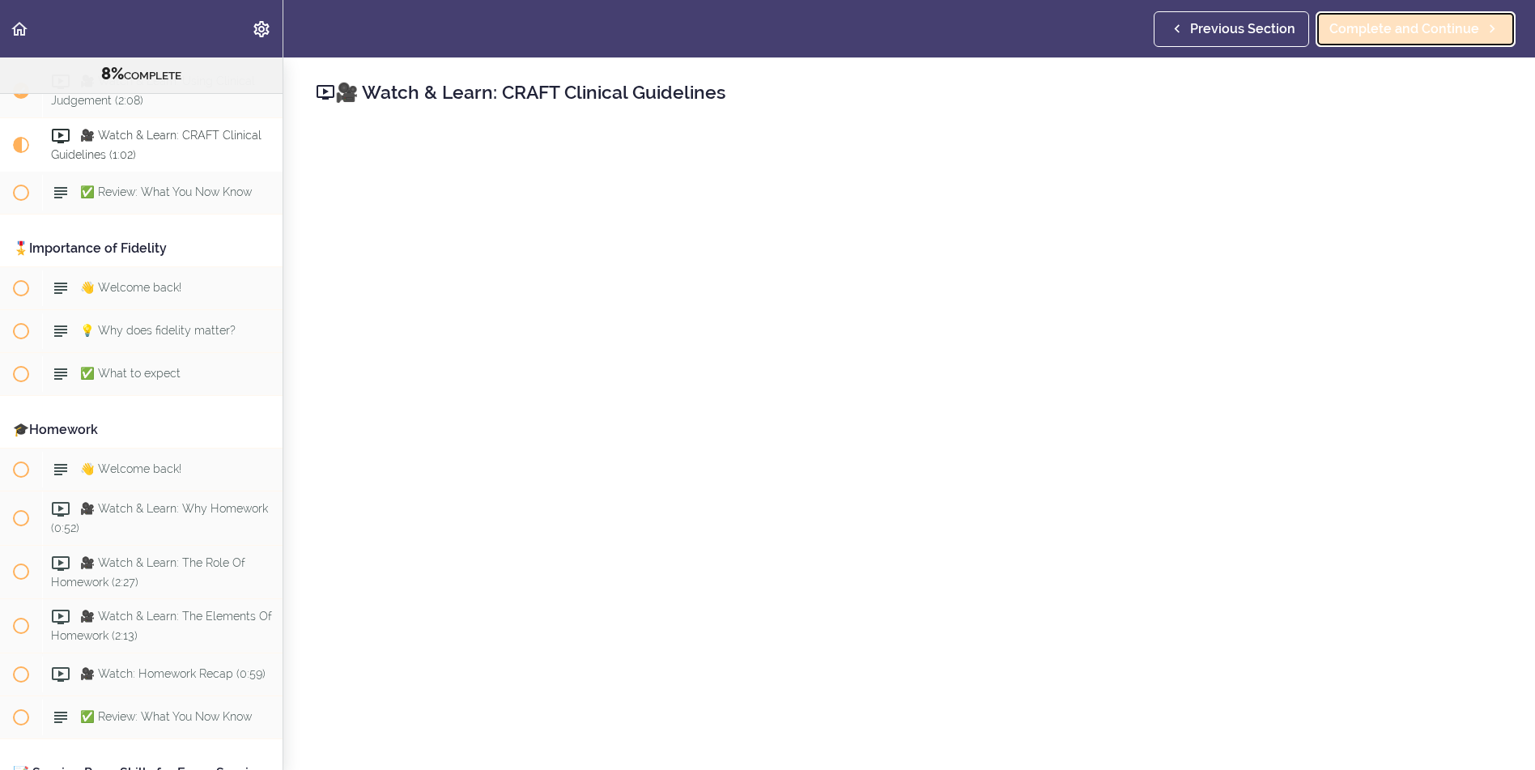
click at [1442, 26] on span "Complete and Continue" at bounding box center [1405, 28] width 150 height 19
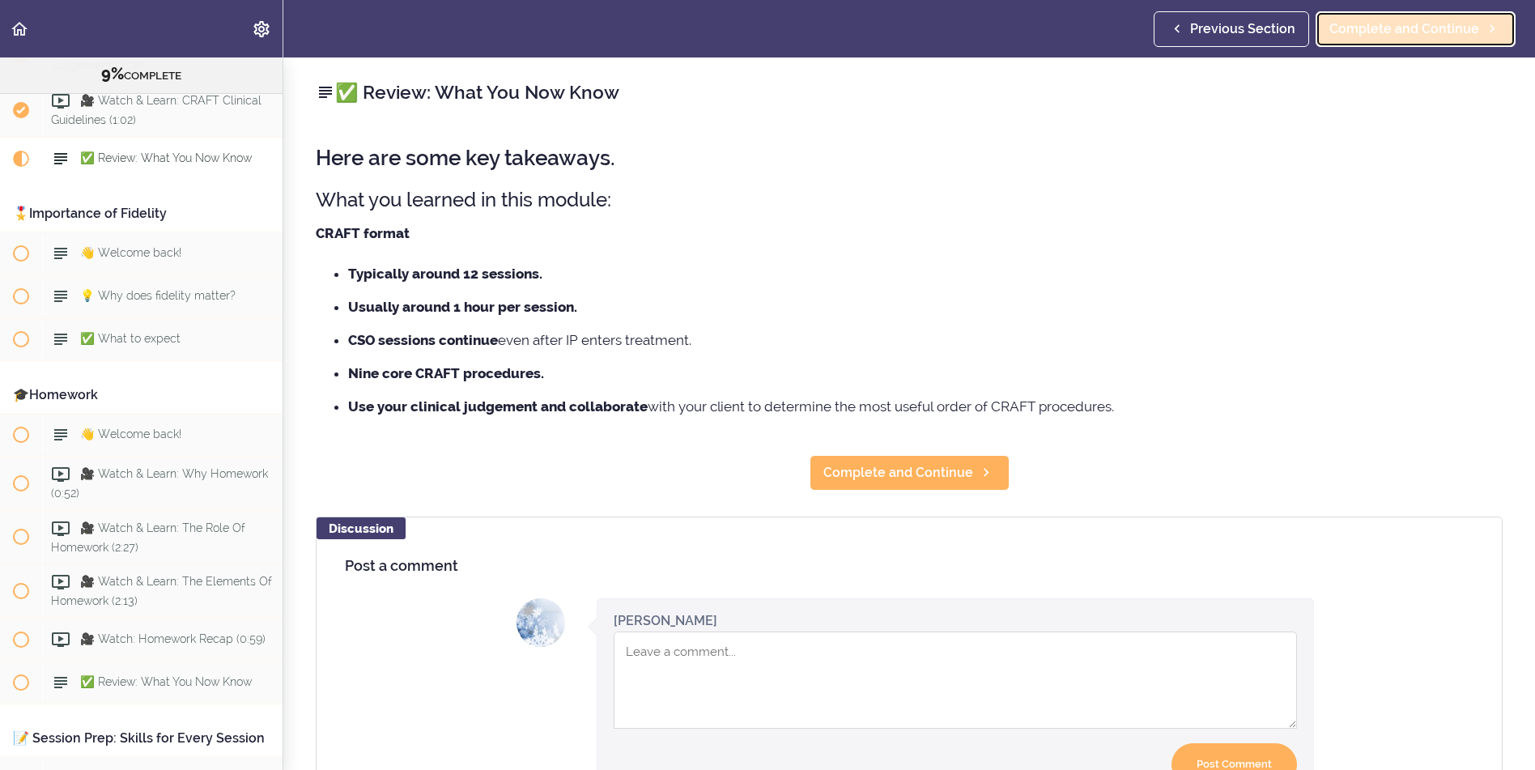
scroll to position [1014, 0]
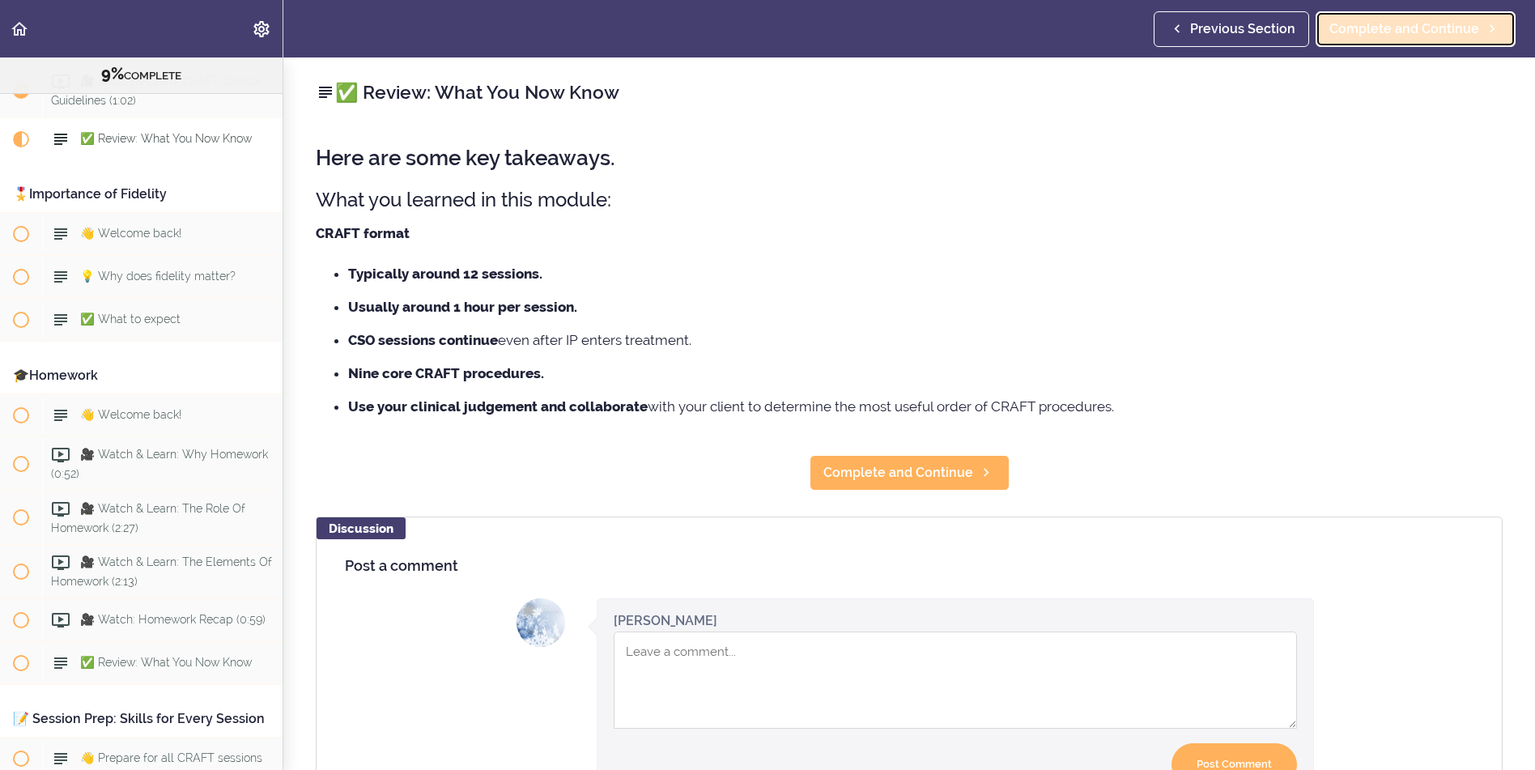
click at [1425, 16] on link "Complete and Continue" at bounding box center [1416, 29] width 200 height 36
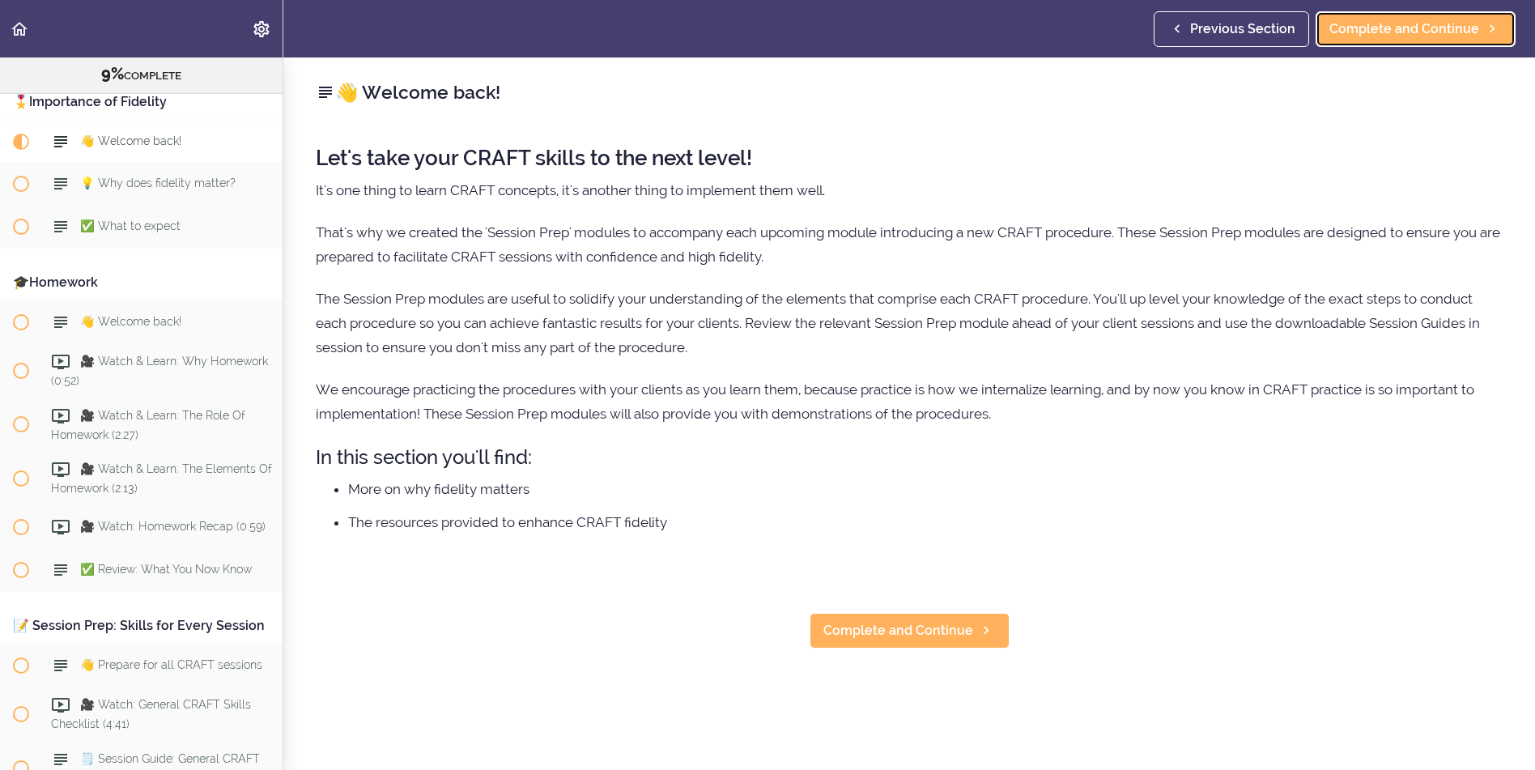
scroll to position [1109, 0]
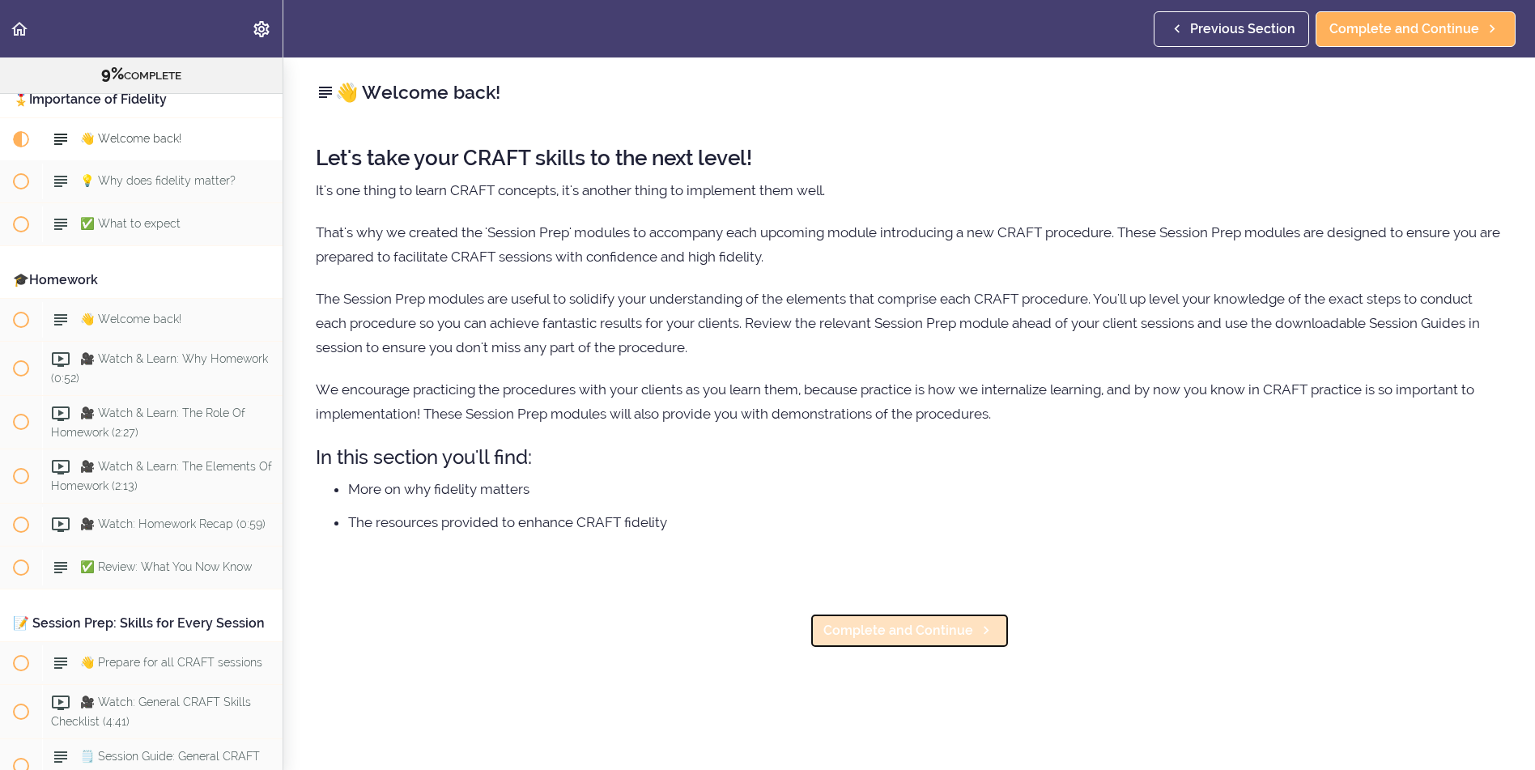
click at [889, 631] on span "Complete and Continue" at bounding box center [899, 630] width 150 height 19
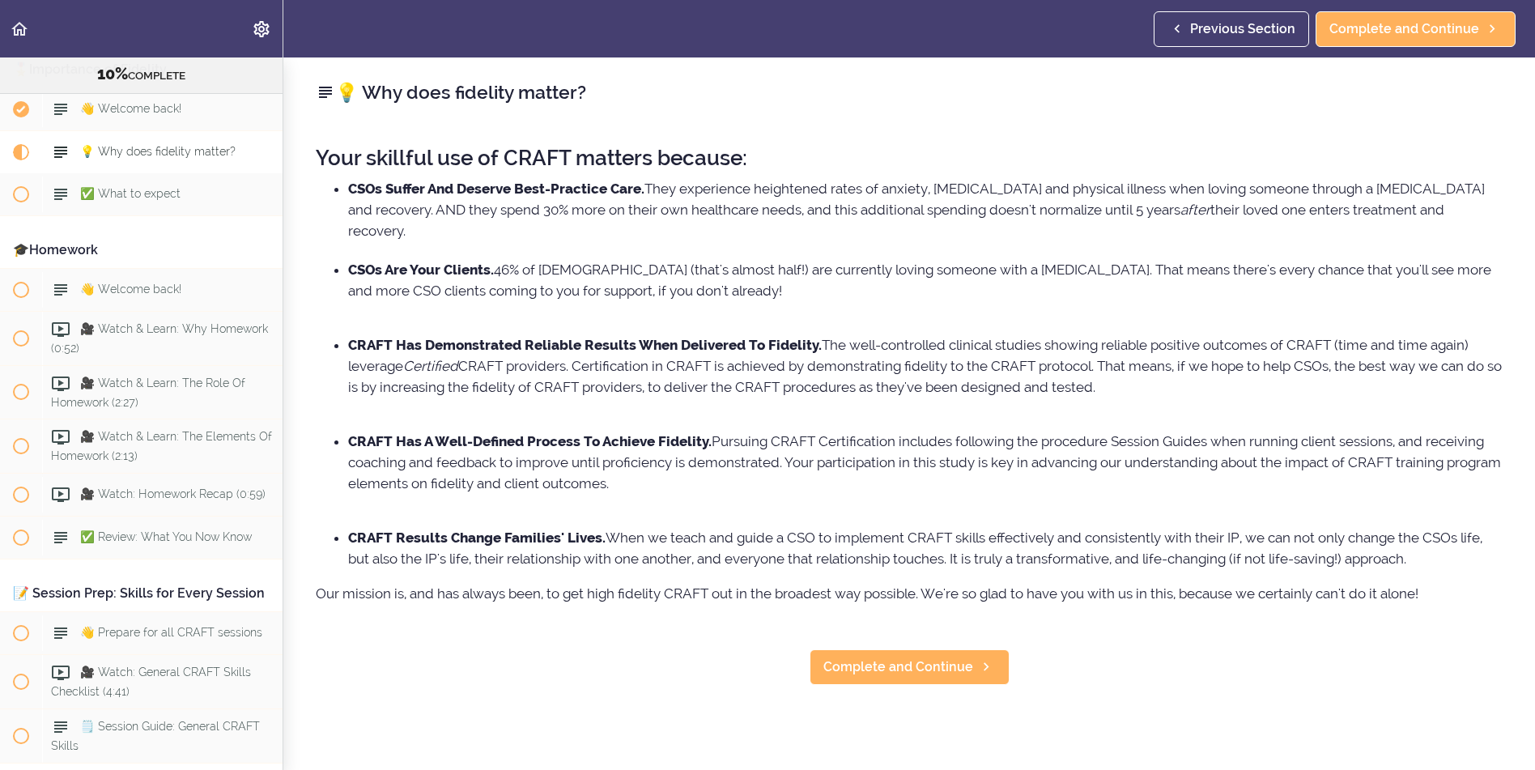
scroll to position [1152, 0]
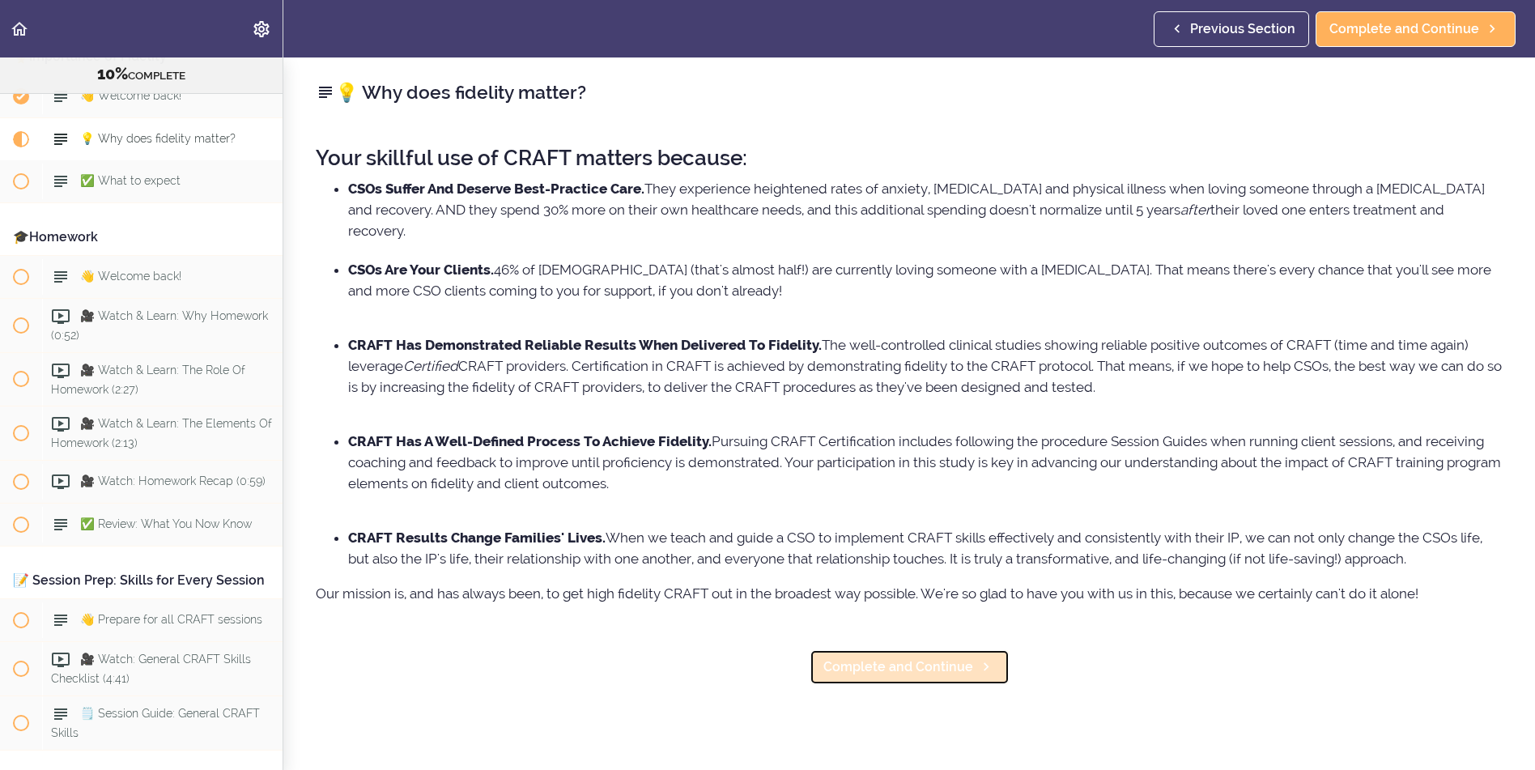
click at [926, 670] on span "Complete and Continue" at bounding box center [899, 667] width 150 height 19
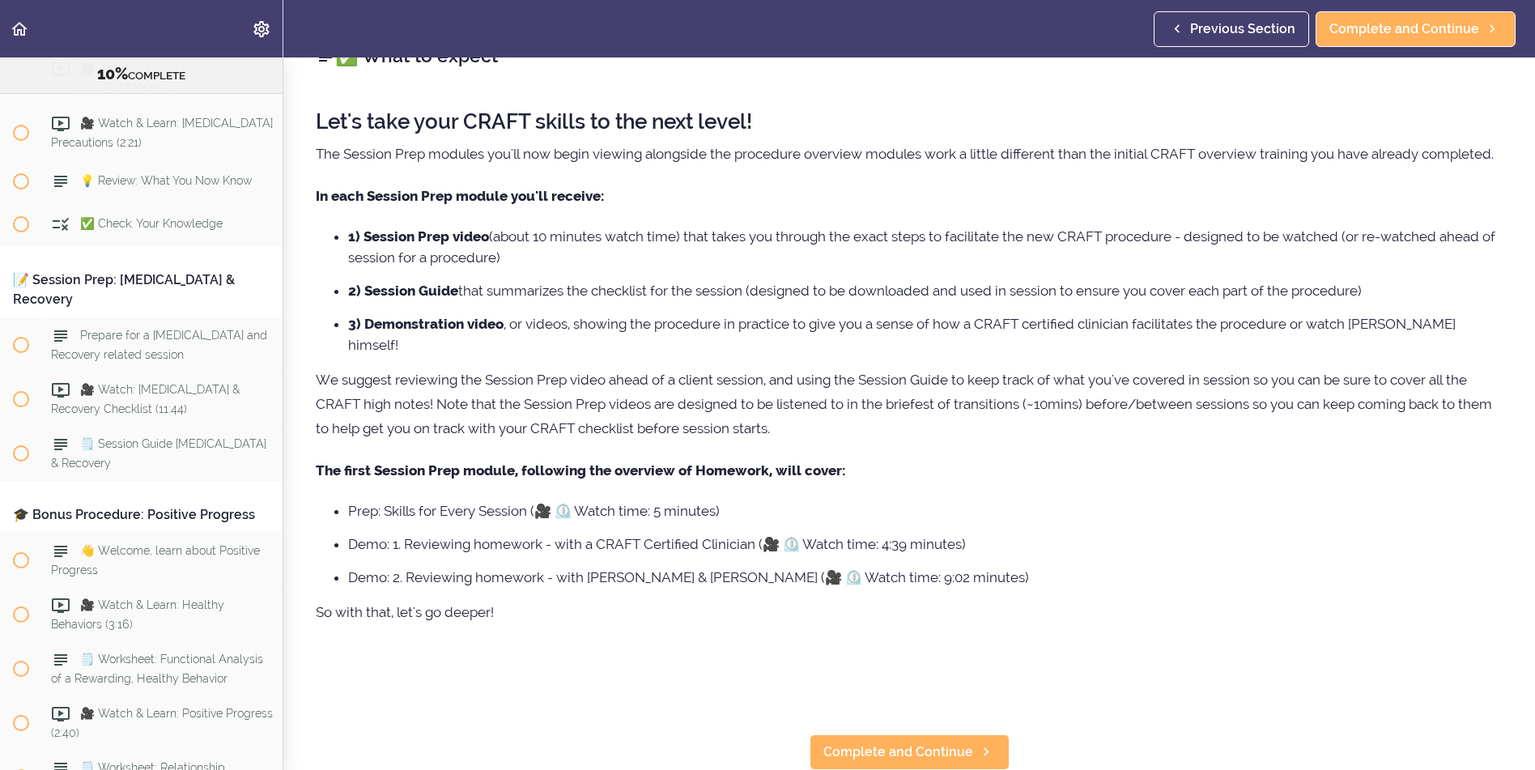
scroll to position [9860, 0]
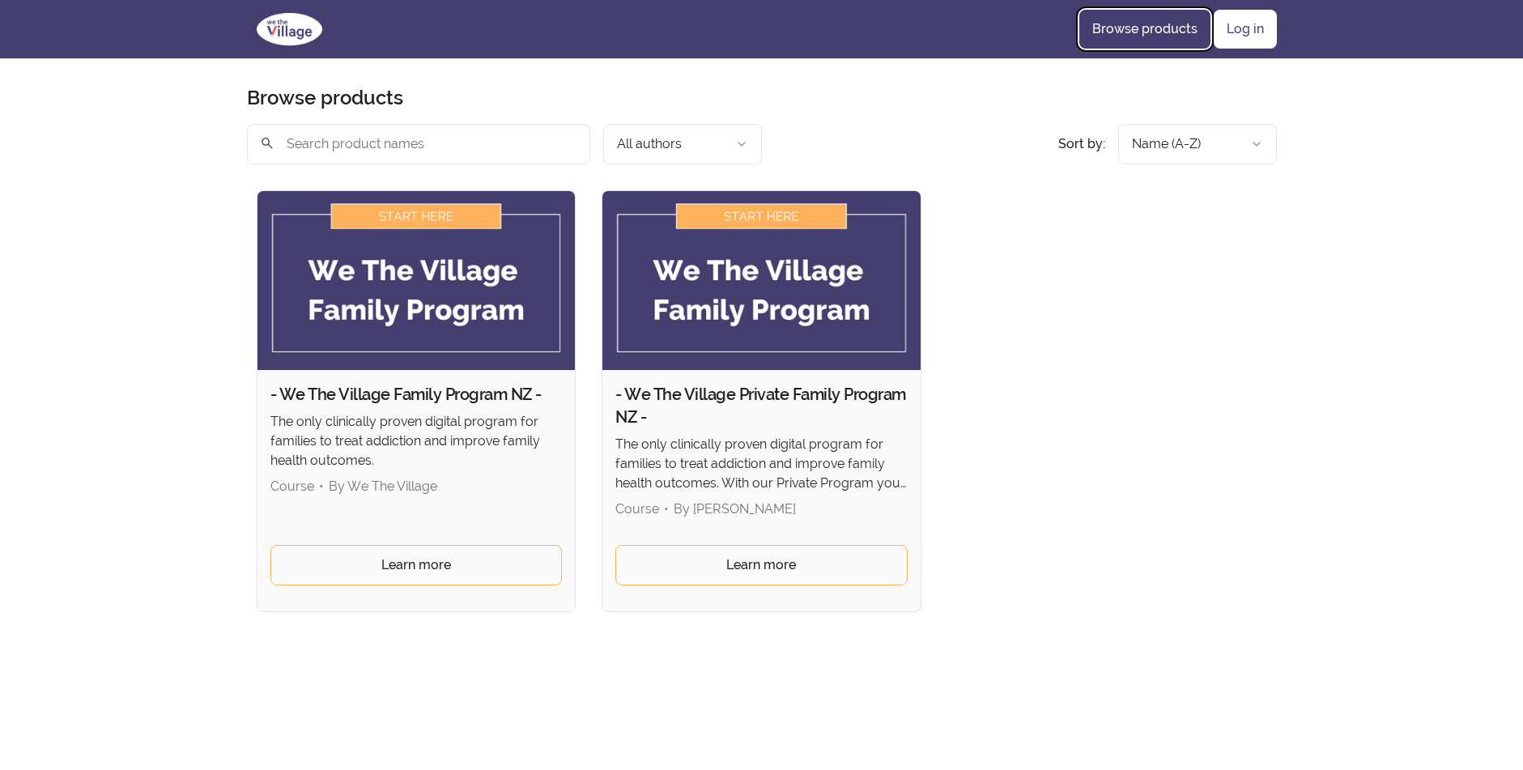
click at [1125, 23] on link "Browse products" at bounding box center [1144, 29] width 131 height 39
click at [1245, 31] on link "Log in" at bounding box center [1245, 29] width 63 height 39
